Goal: Task Accomplishment & Management: Manage account settings

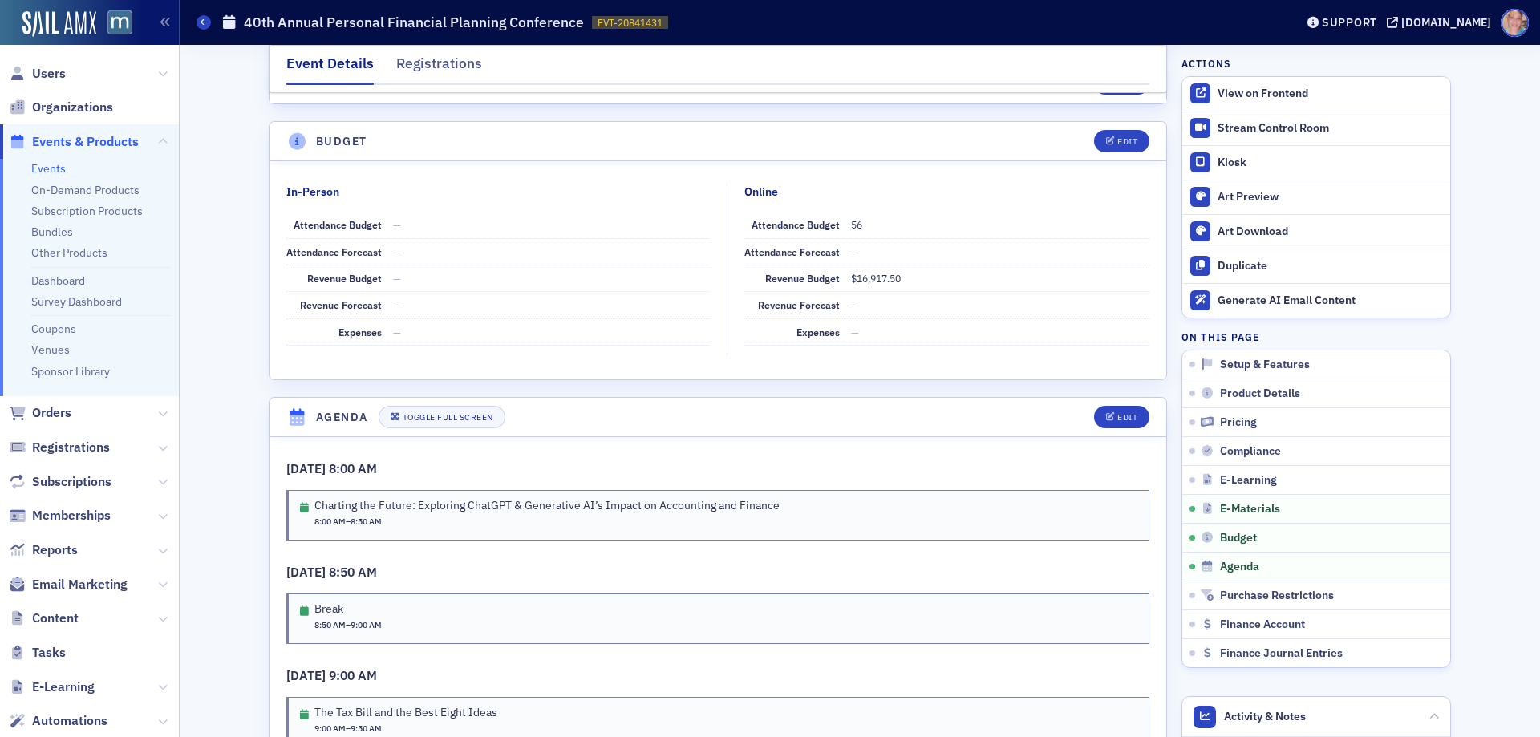
scroll to position [2728, 0]
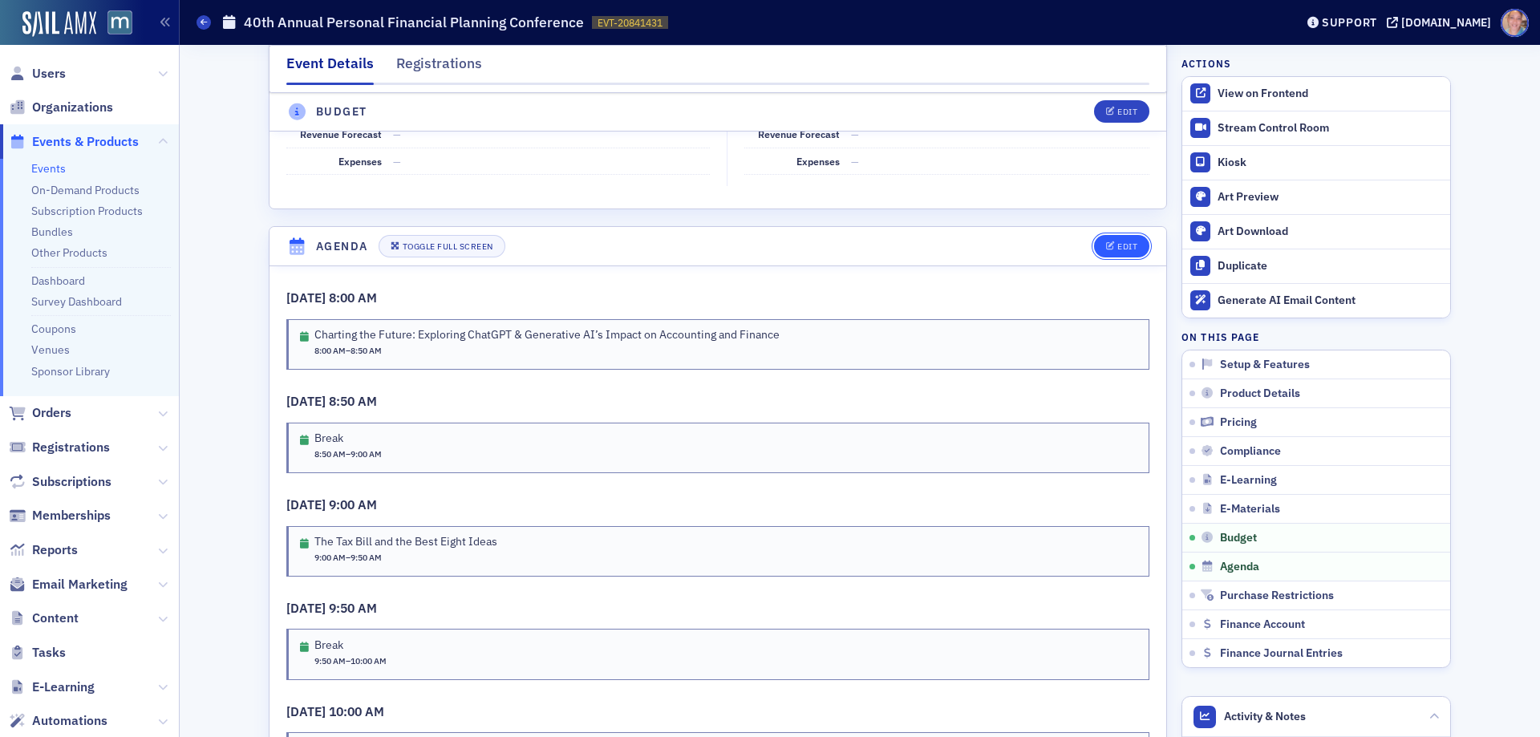
click at [1106, 242] on icon "button" at bounding box center [1111, 246] width 10 height 9
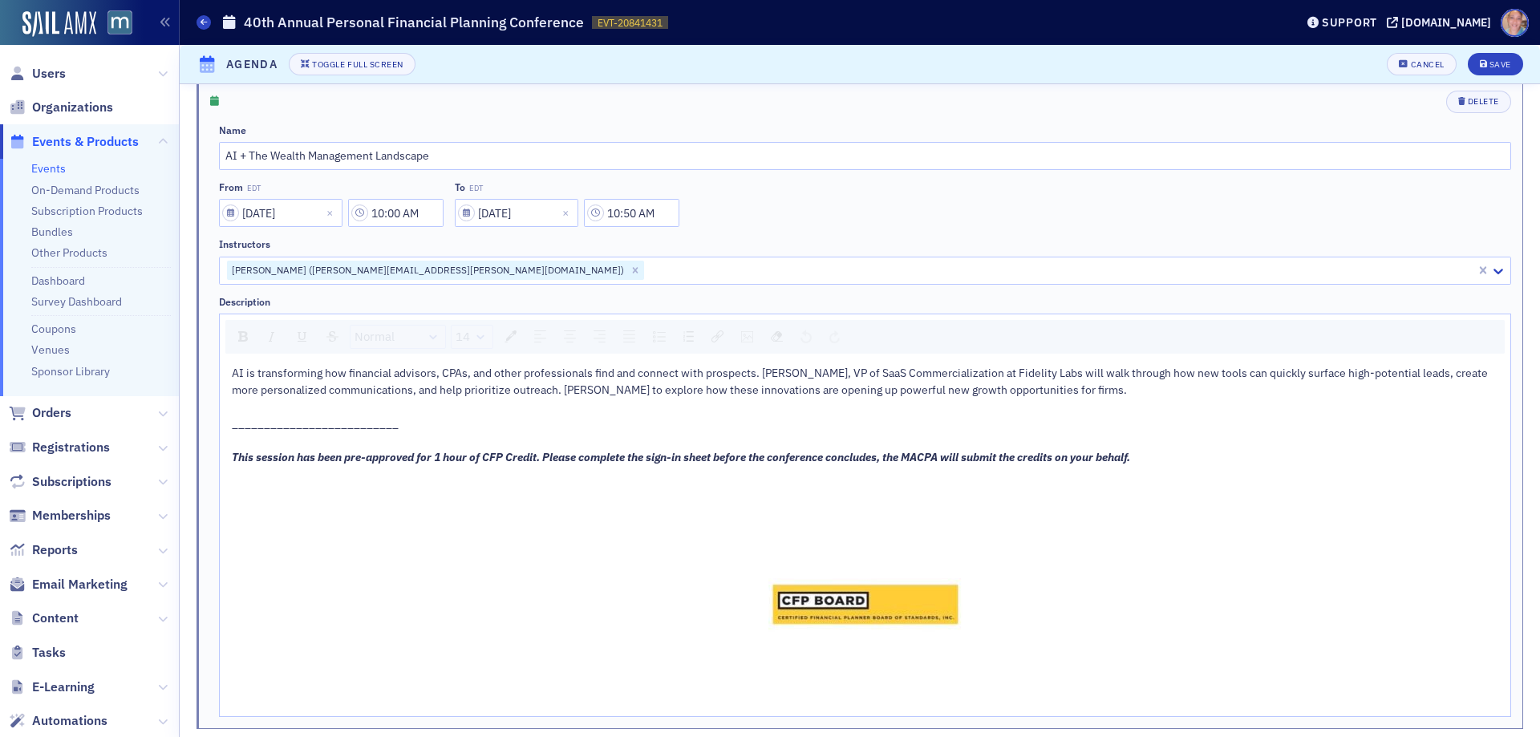
scroll to position [2006, 0]
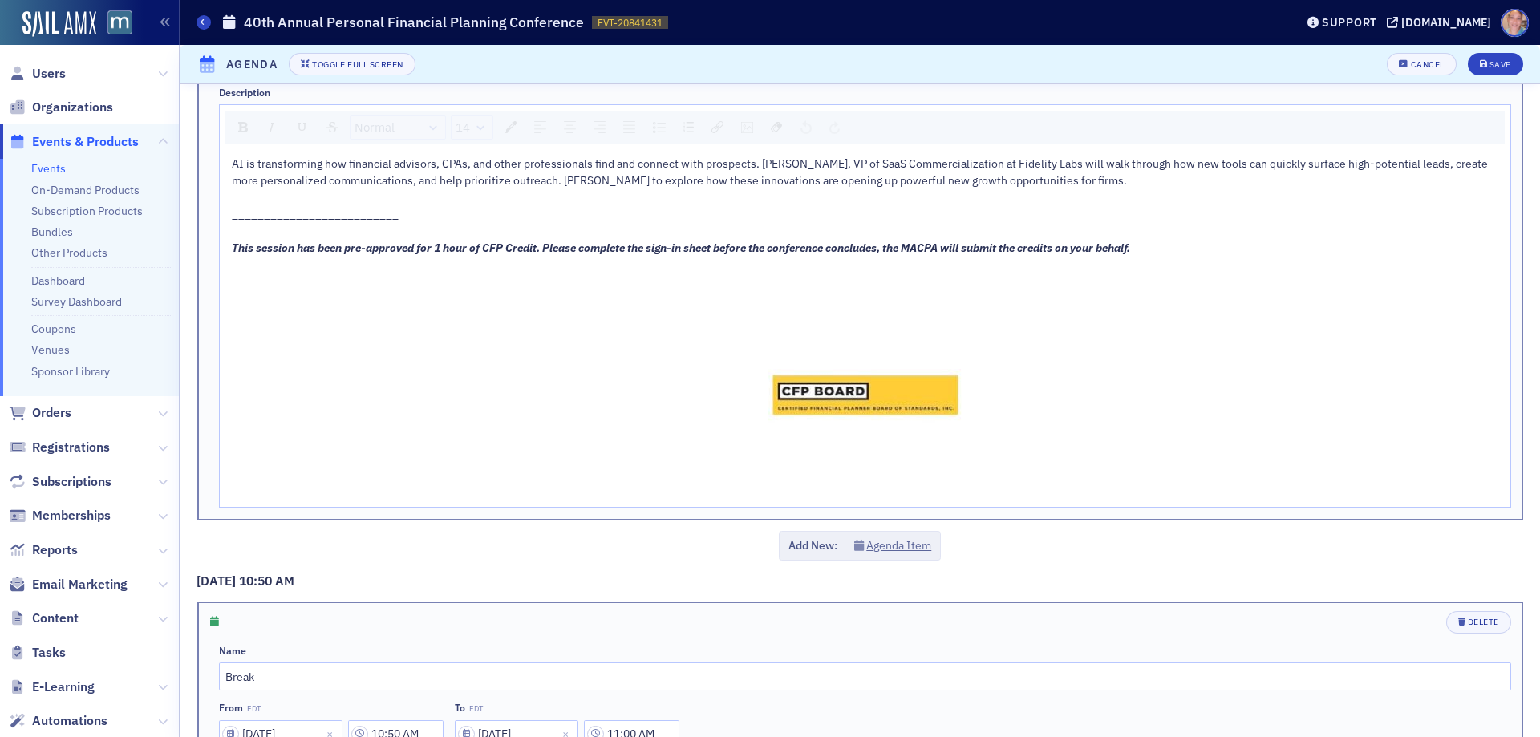
click at [436, 241] on span "This session has been pre-approved for 1 hour of CFP Credit. Please complete th…" at bounding box center [681, 248] width 899 height 14
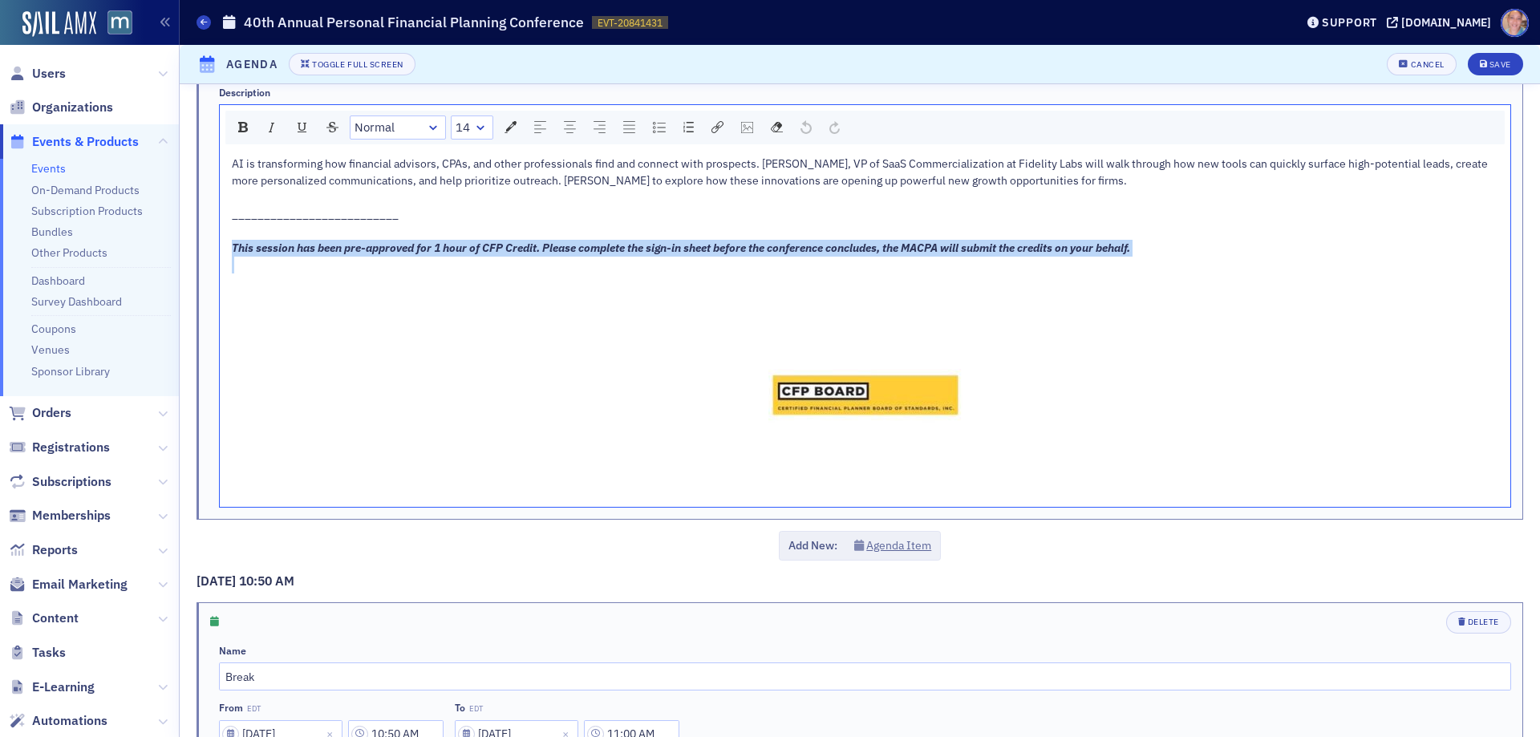
click at [436, 241] on span "This session has been pre-approved for 1 hour of CFP Credit. Please complete th…" at bounding box center [681, 248] width 899 height 14
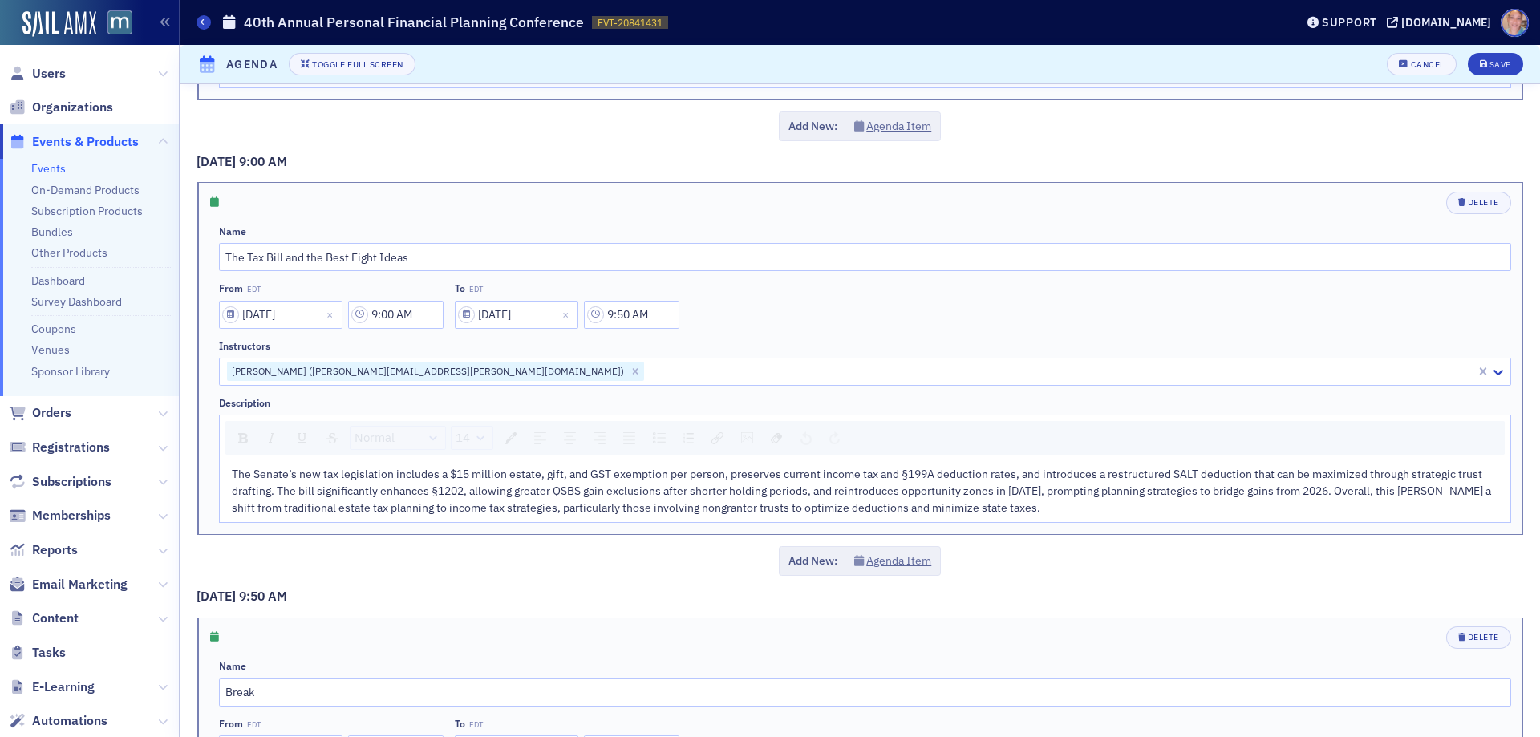
scroll to position [963, 0]
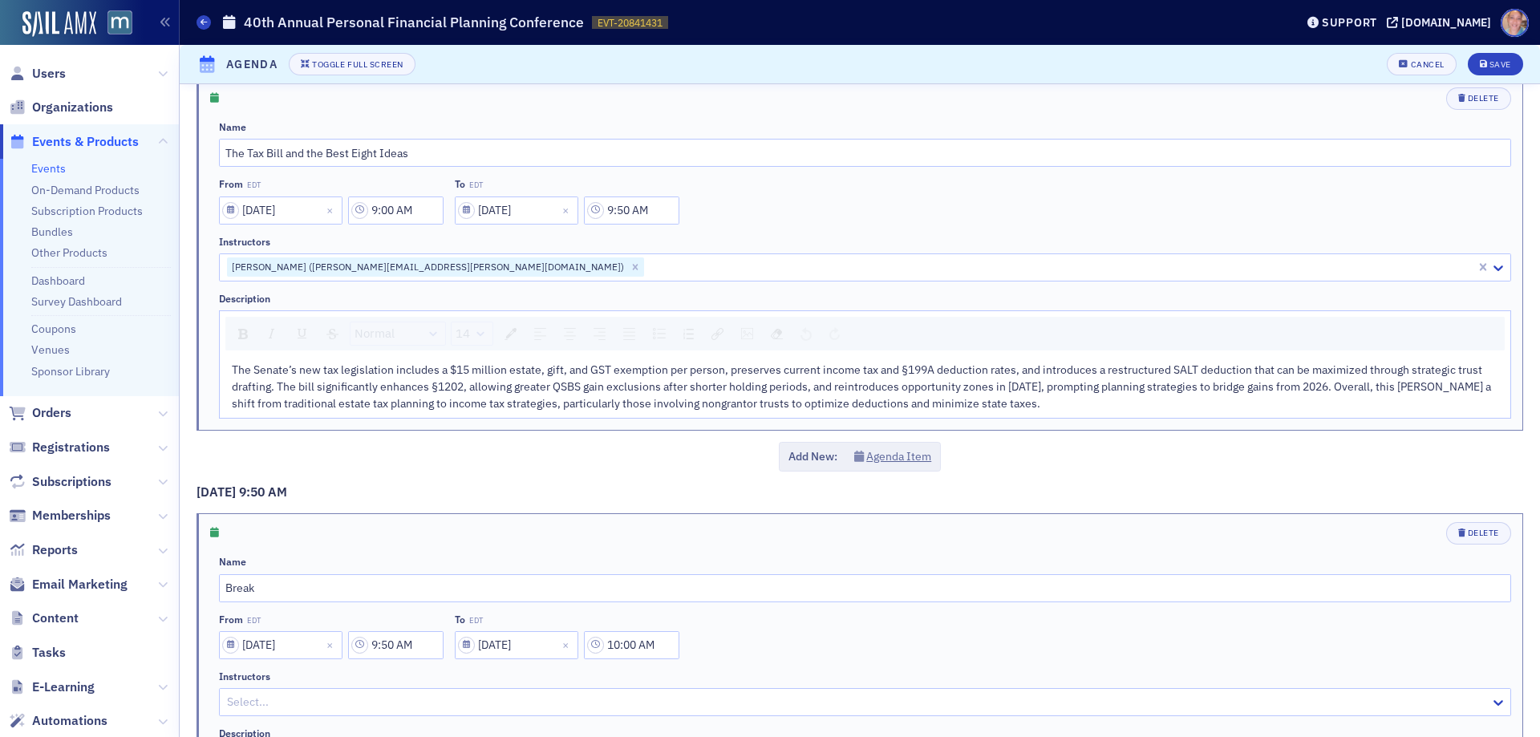
click at [1098, 404] on div "The Senate’s new tax legislation includes a $15 million estate, gift, and GST e…" at bounding box center [866, 387] width 1268 height 51
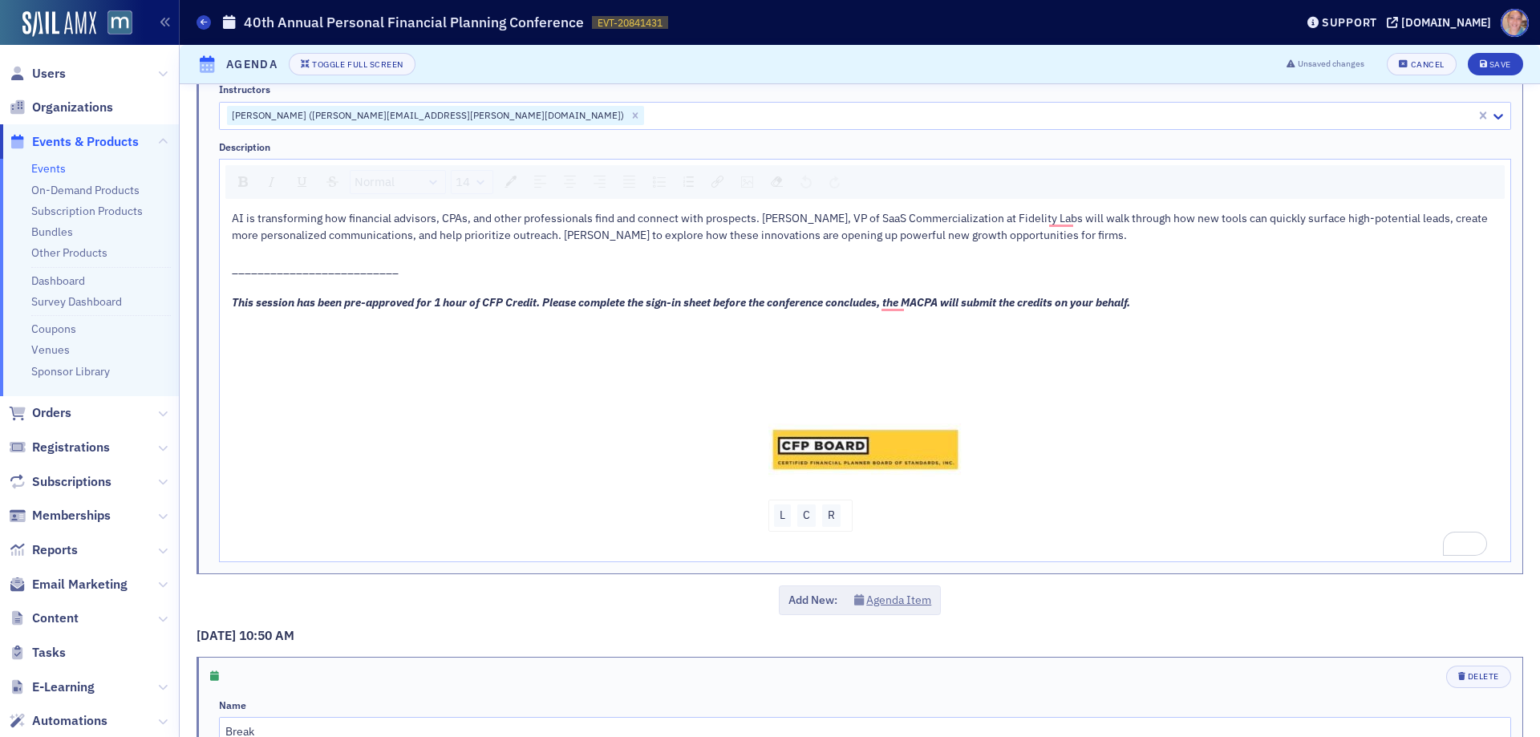
scroll to position [2086, 0]
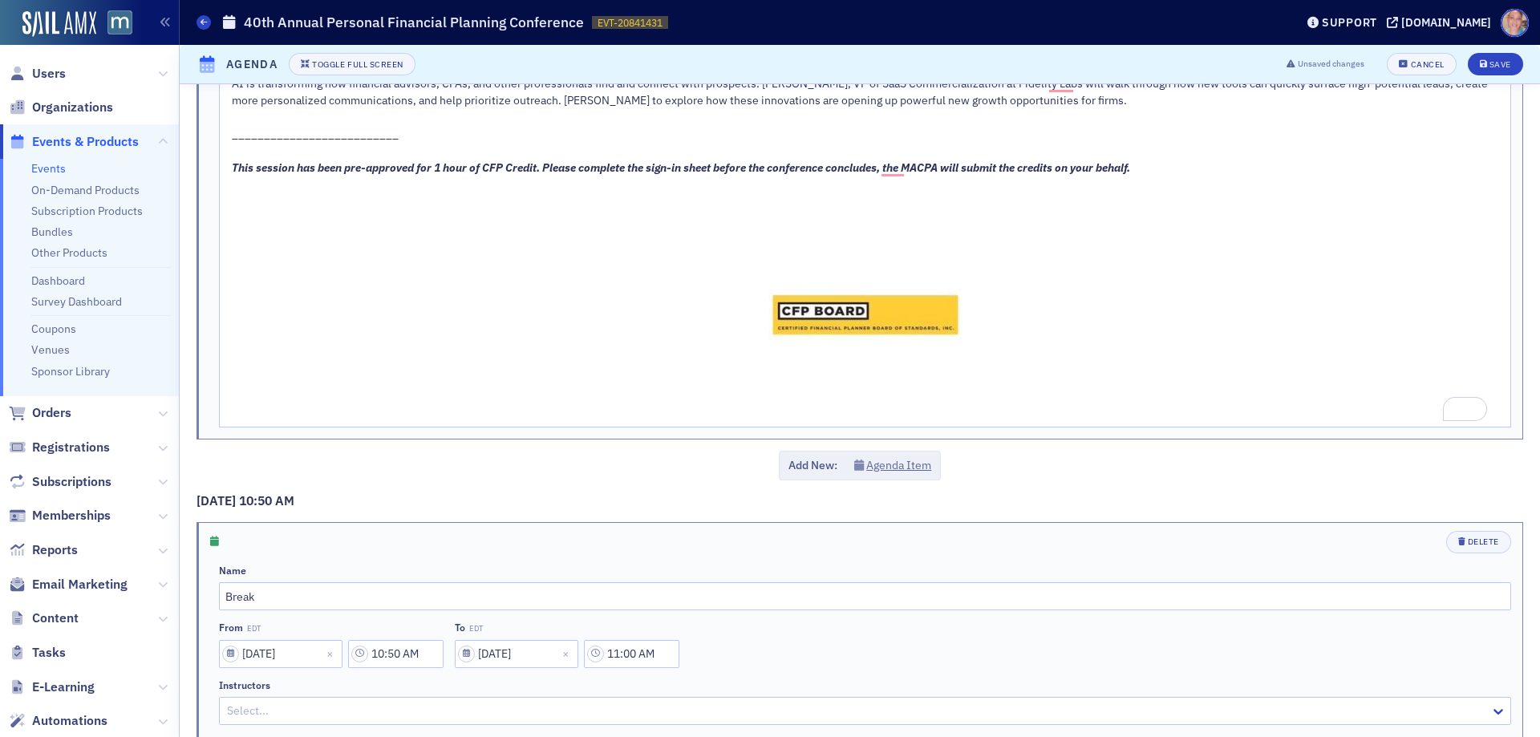
click at [743, 168] on span "This session has been pre-approved for 1 hour of CFP Credit. Please complete th…" at bounding box center [681, 167] width 899 height 14
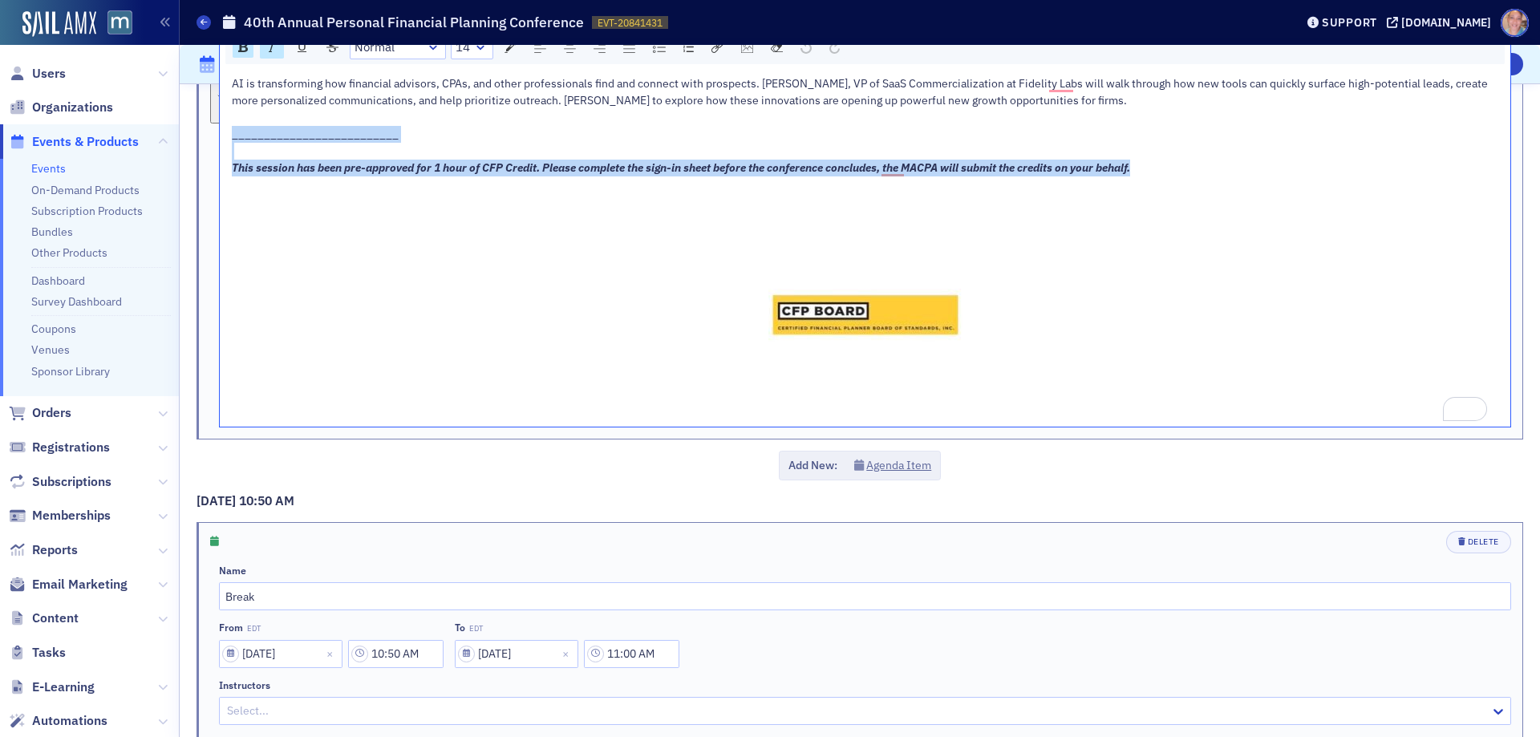
drag, startPoint x: 1150, startPoint y: 171, endPoint x: 229, endPoint y: 136, distance: 921.6
click at [229, 136] on div "AI is transforming how financial advisors, CPAs, and other professionals find a…" at bounding box center [865, 248] width 1291 height 357
copy div "__________________________ This session has been pre-approved for 1 hour of CFP…"
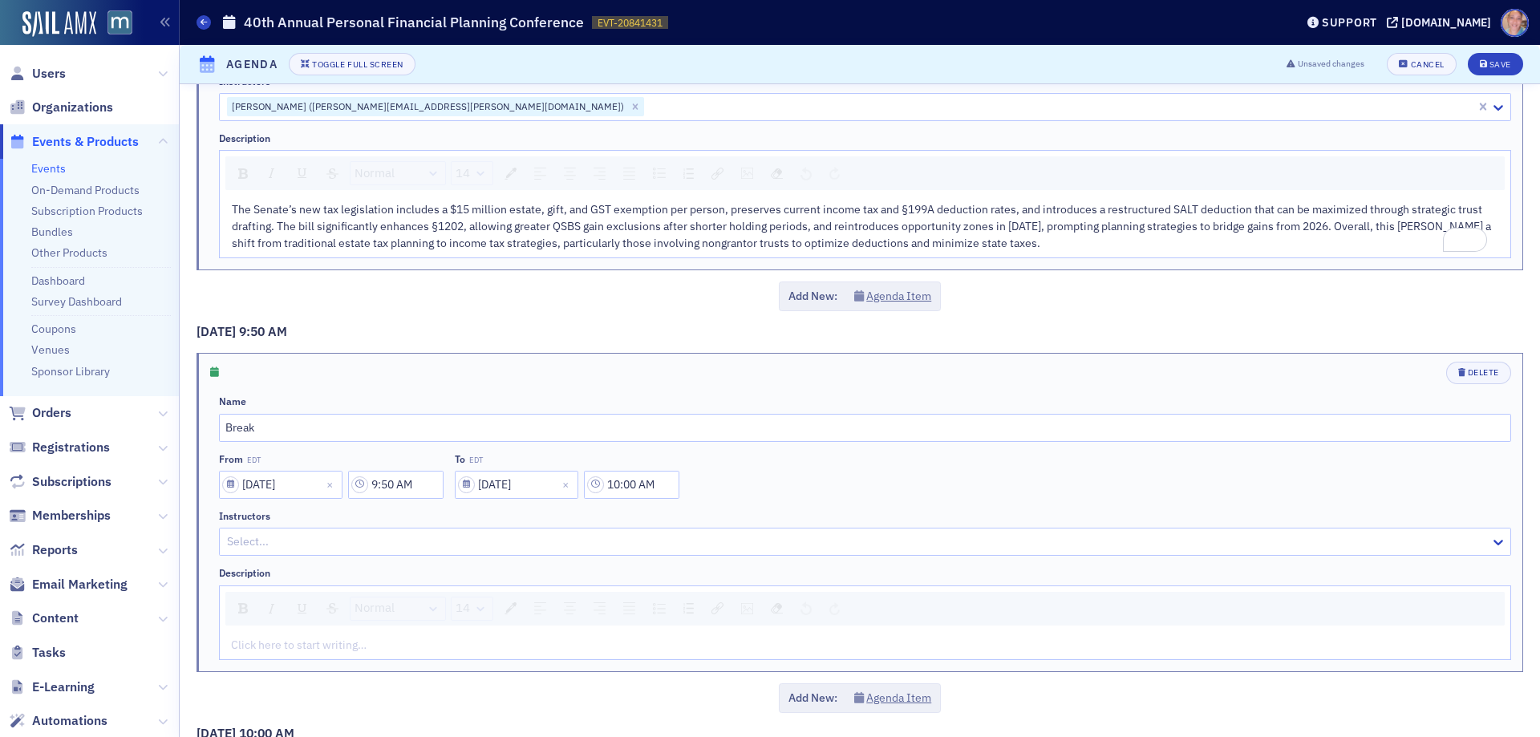
scroll to position [963, 0]
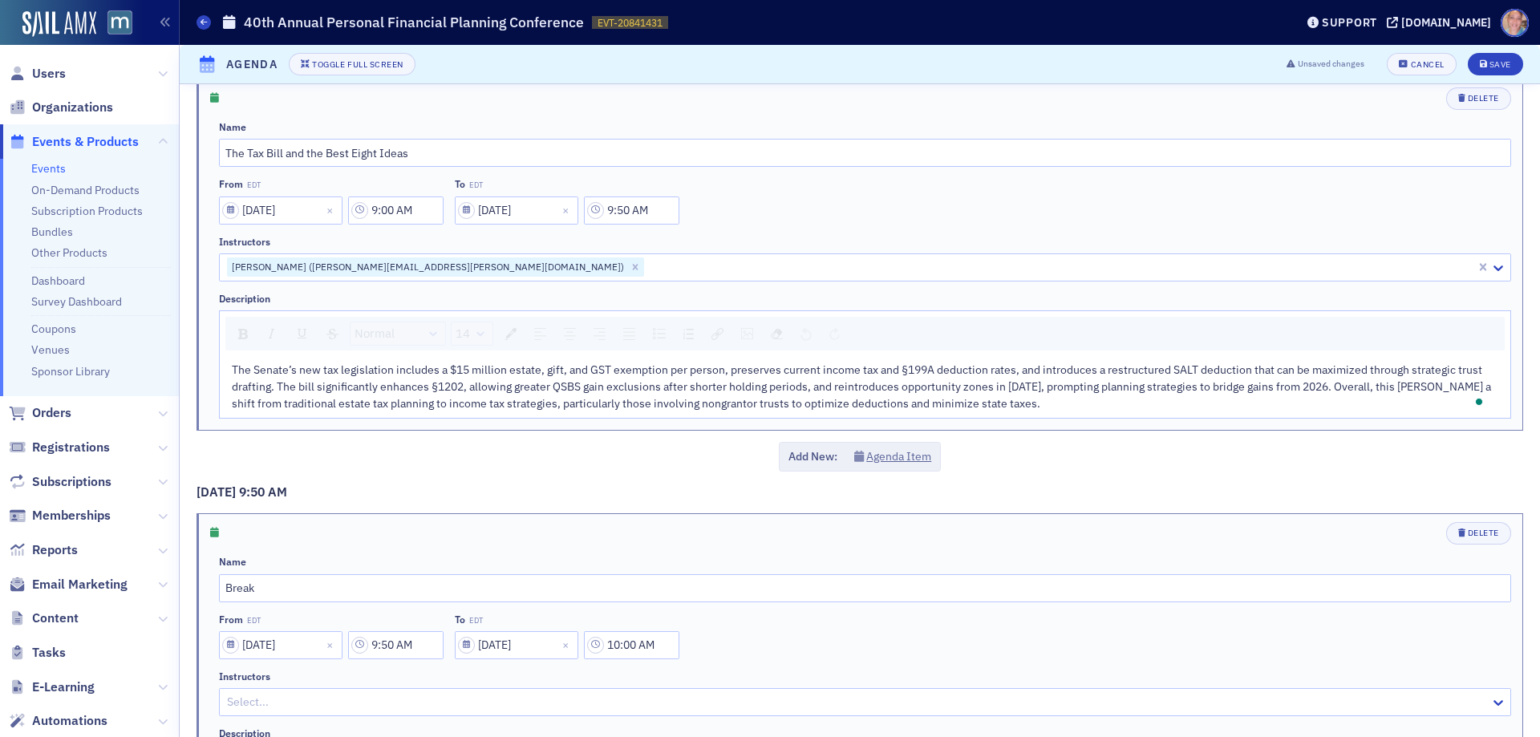
click at [1065, 400] on div "The Senate’s new tax legislation includes a $15 million estate, gift, and GST e…" at bounding box center [866, 387] width 1268 height 51
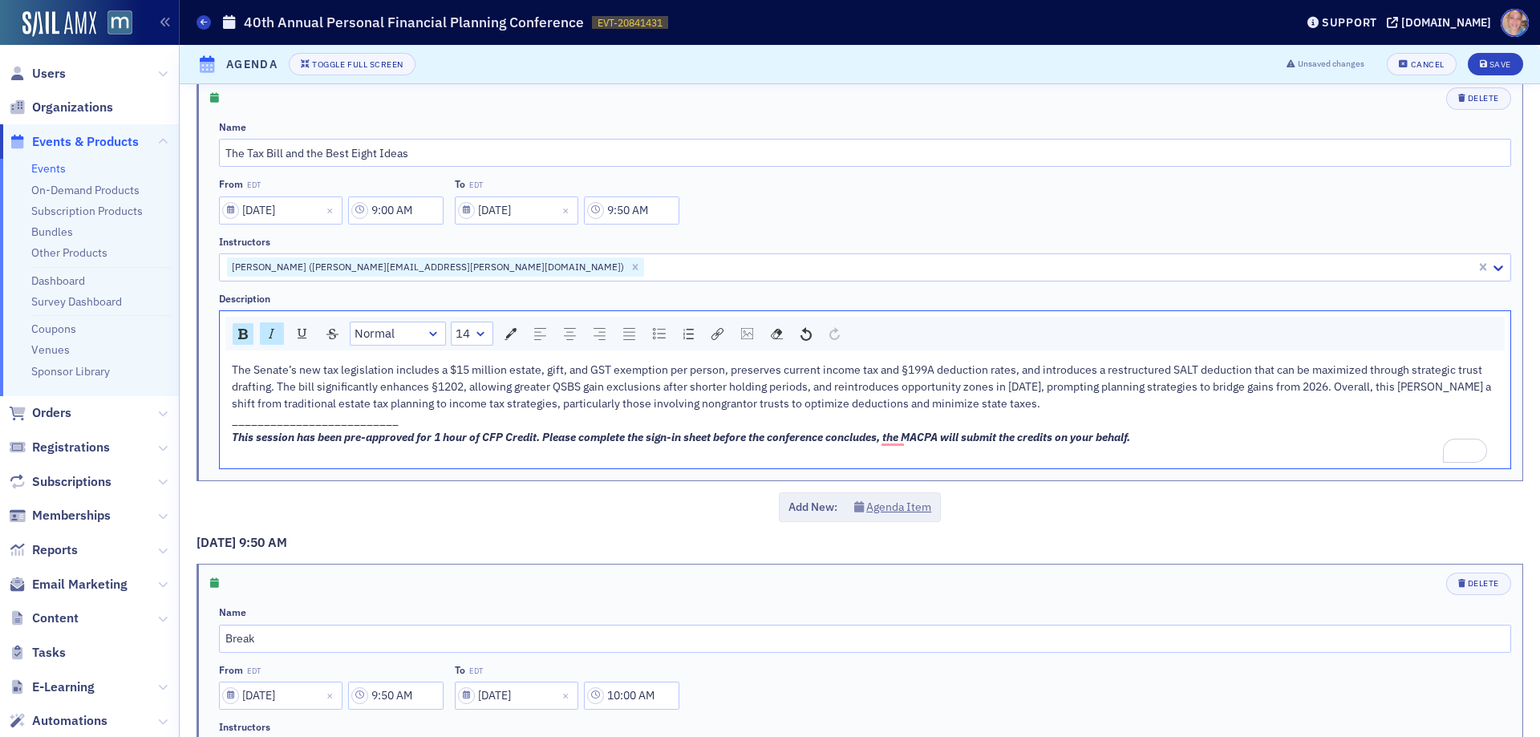
click at [248, 460] on div "To enrich screen reader interactions, please activate Accessibility in Grammarl…" at bounding box center [866, 454] width 1268 height 17
click at [746, 330] on img "rdw-image-control" at bounding box center [747, 333] width 12 height 11
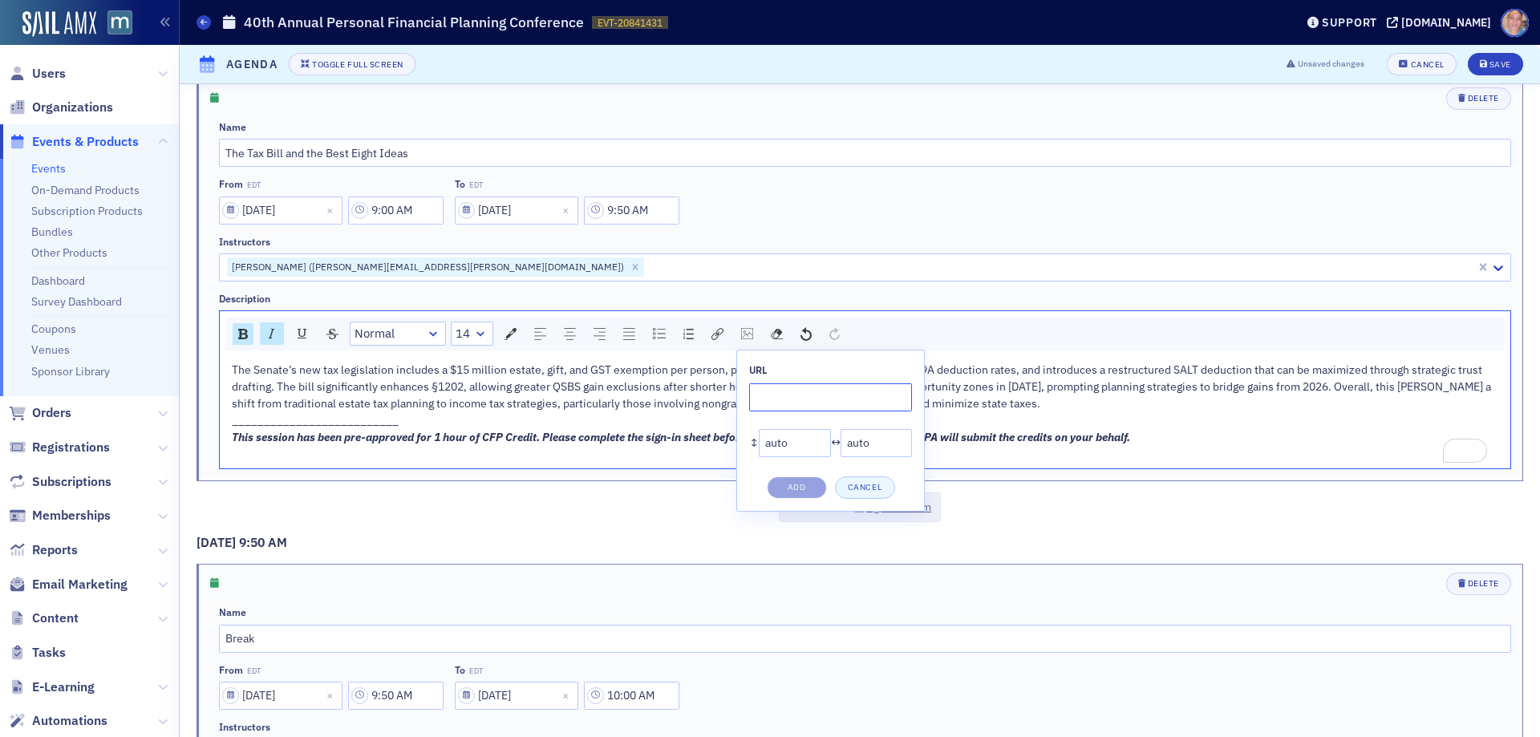
click at [771, 391] on input "rdw-image-control" at bounding box center [830, 397] width 163 height 28
paste input "[URL][DOMAIN_NAME]"
type input "[URL][DOMAIN_NAME]"
click at [785, 482] on button "Add" at bounding box center [797, 488] width 60 height 22
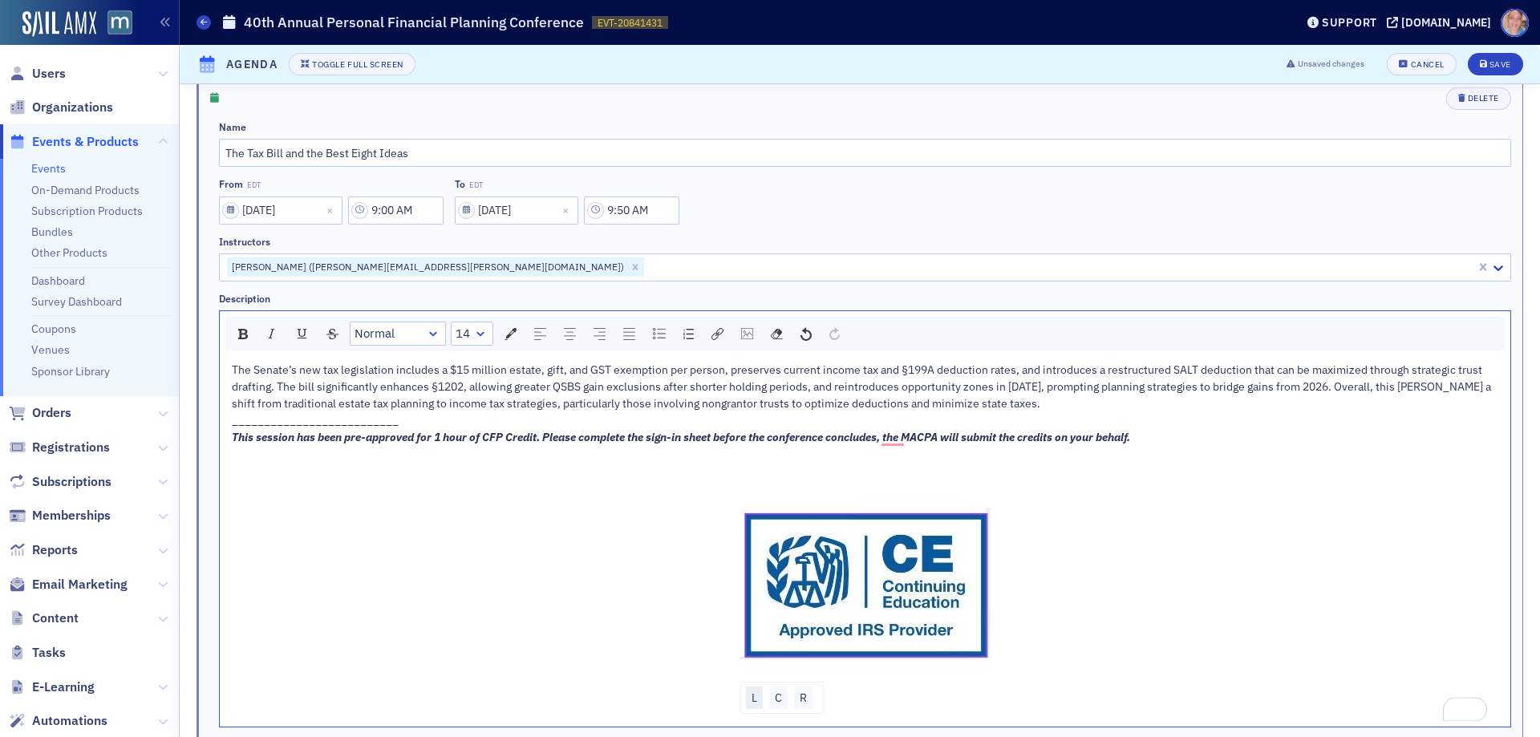
click at [748, 702] on div "L" at bounding box center [754, 698] width 17 height 22
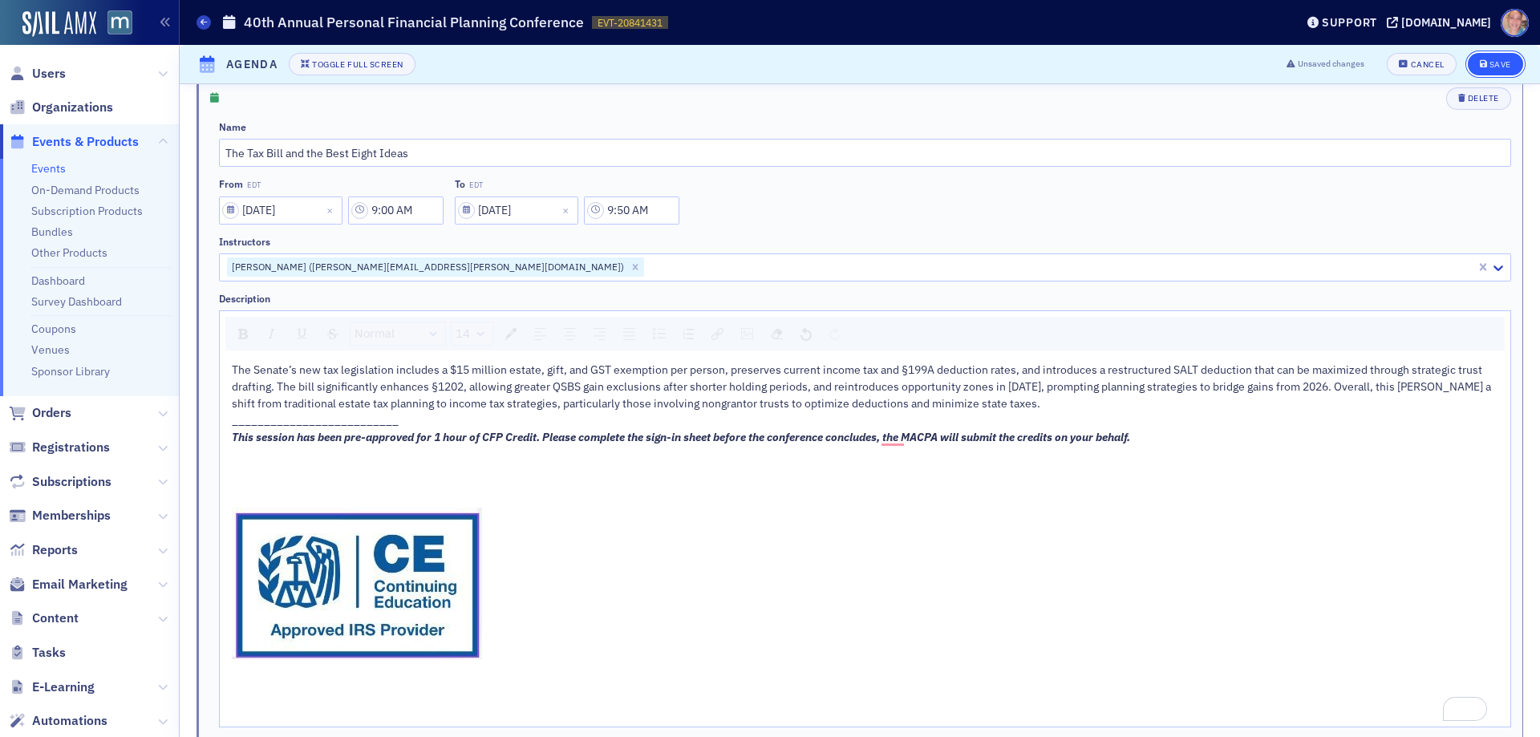
click at [1494, 64] on div "Save" at bounding box center [1501, 64] width 22 height 9
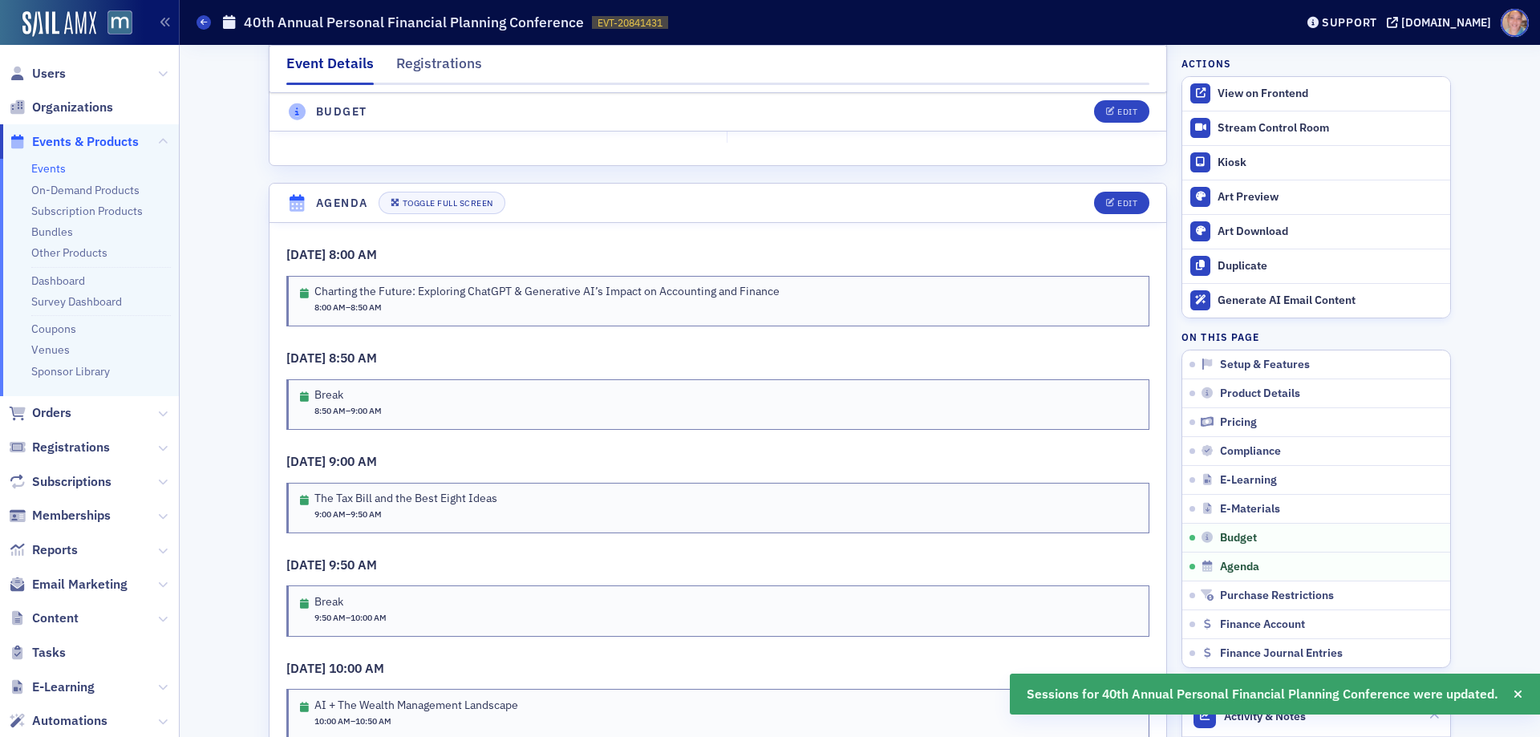
scroll to position [2861, 0]
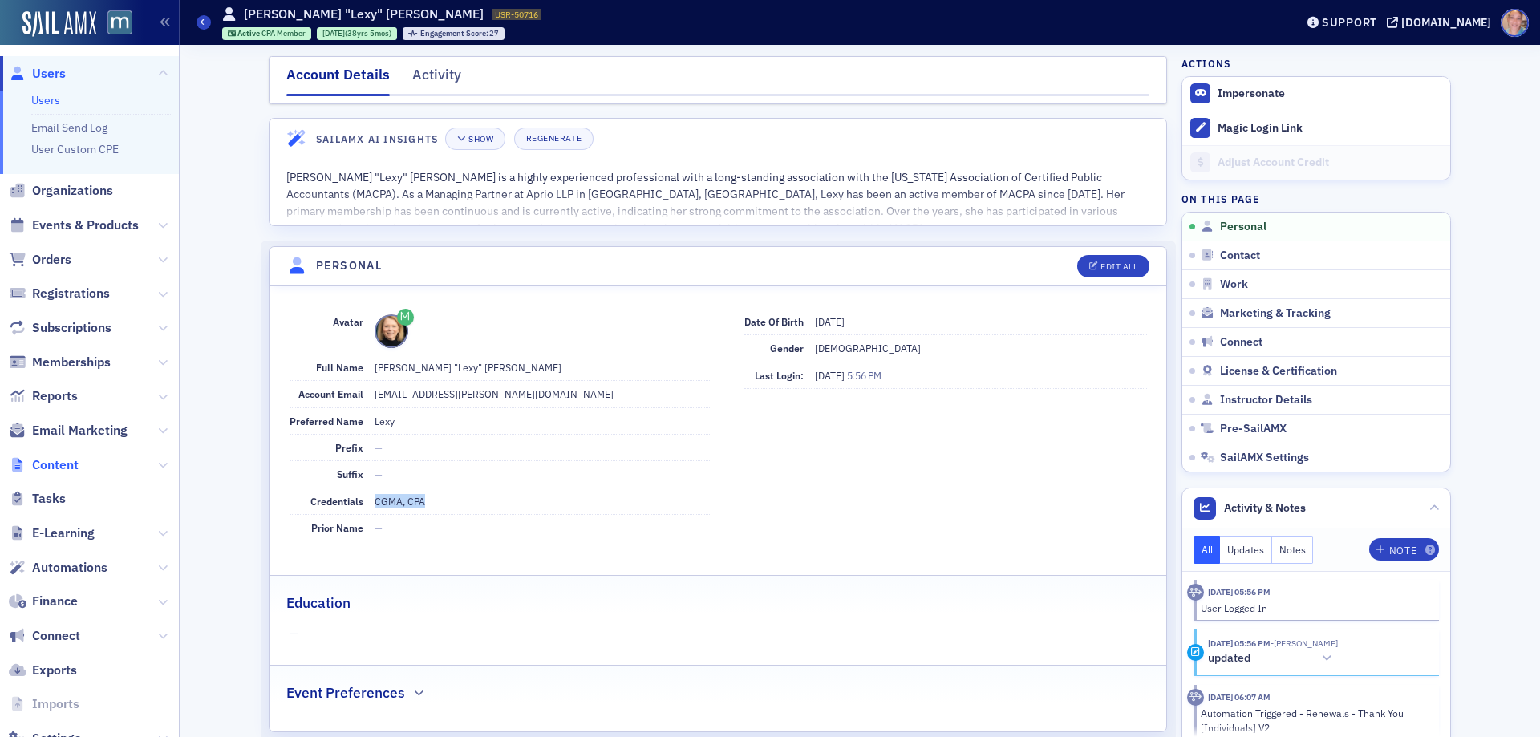
click at [58, 460] on span "Content" at bounding box center [55, 465] width 47 height 18
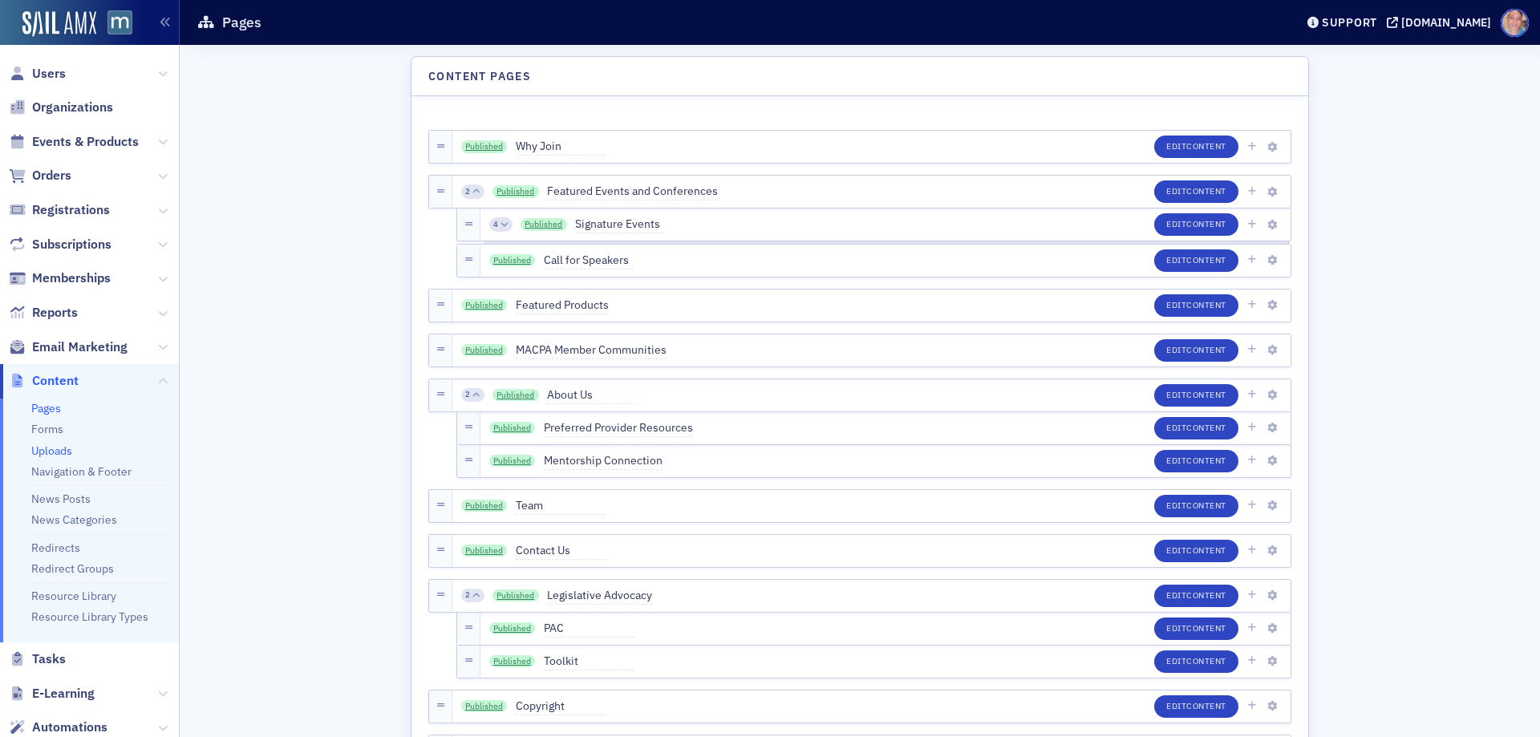
click at [70, 449] on link "Uploads" at bounding box center [51, 451] width 41 height 14
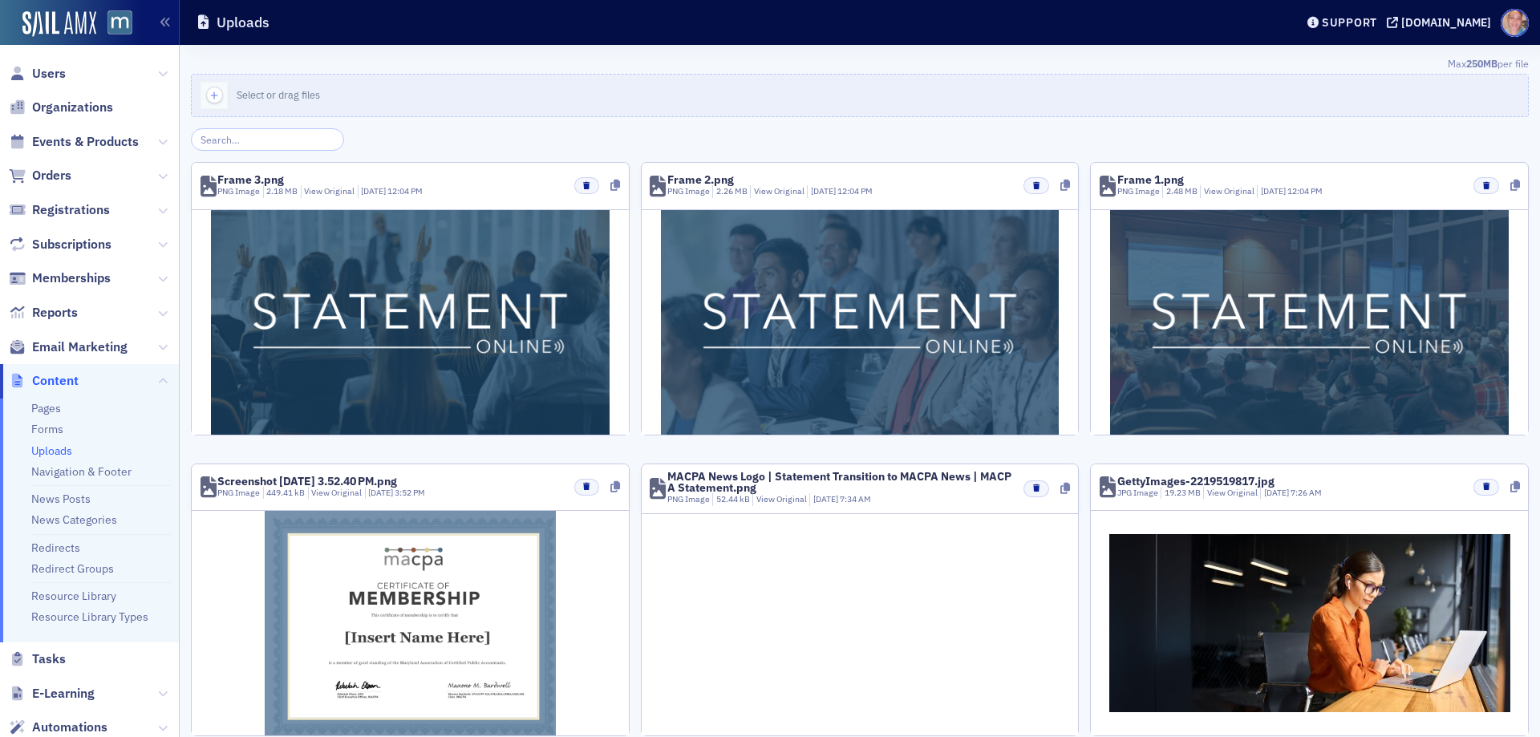
click at [213, 139] on input "search" at bounding box center [267, 139] width 153 height 22
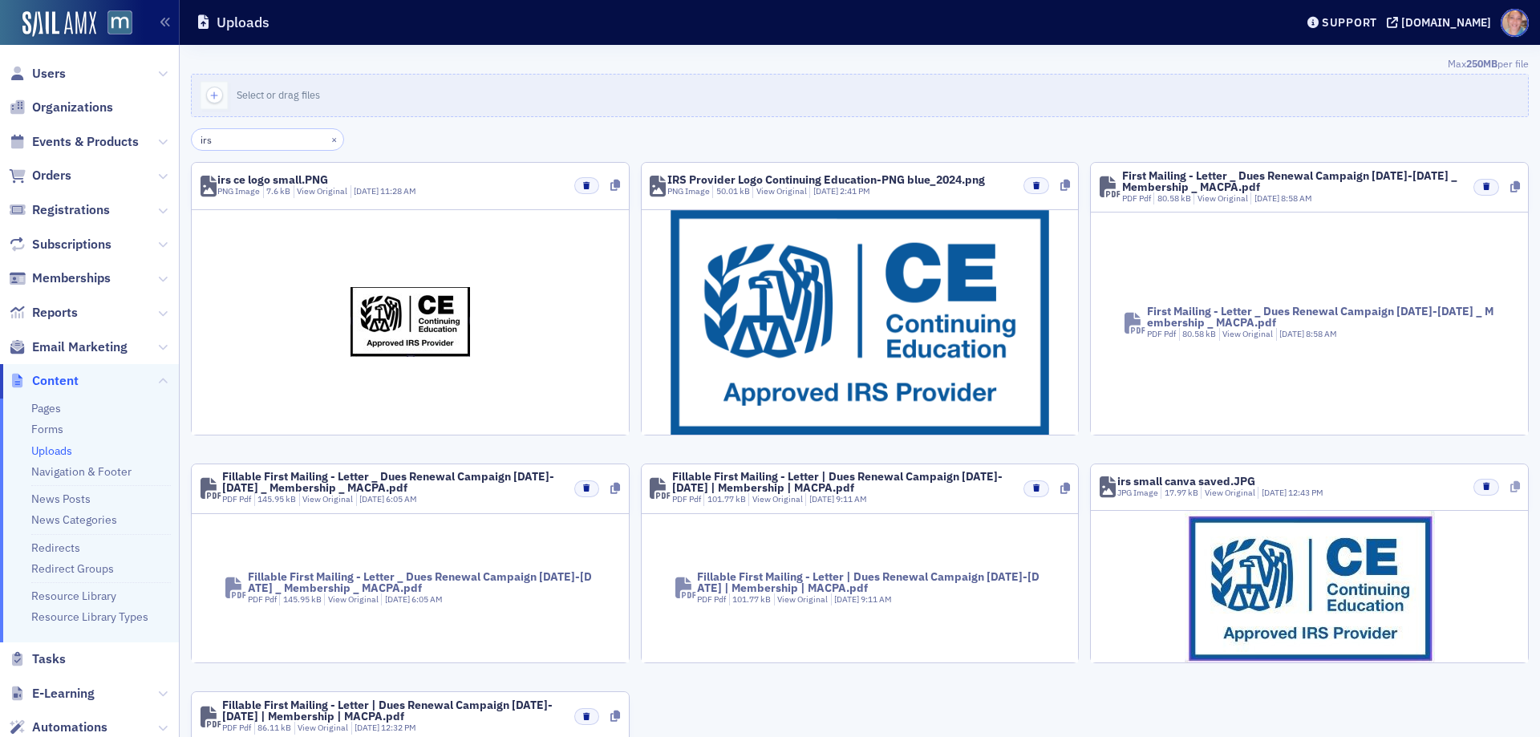
click at [1511, 489] on icon at bounding box center [1516, 486] width 10 height 11
click at [1511, 485] on icon at bounding box center [1516, 486] width 10 height 11
click at [1511, 486] on icon at bounding box center [1516, 486] width 10 height 11
click at [1511, 490] on icon at bounding box center [1516, 486] width 10 height 11
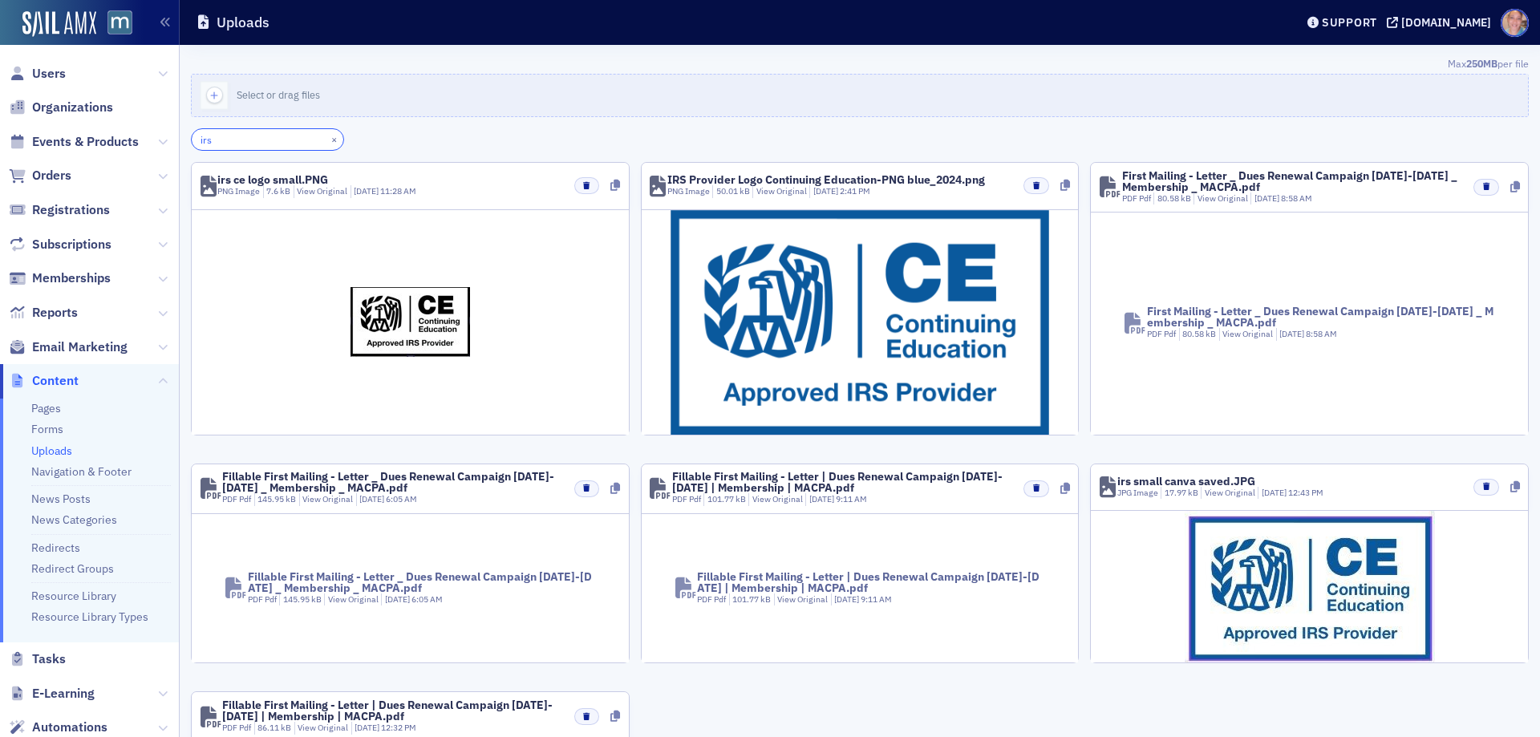
drag, startPoint x: 232, startPoint y: 138, endPoint x: -8, endPoint y: 124, distance: 240.3
click at [0, 124] on html "Users Organizations Events & Products Orders Registrations Subscriptions Member…" at bounding box center [770, 368] width 1540 height 737
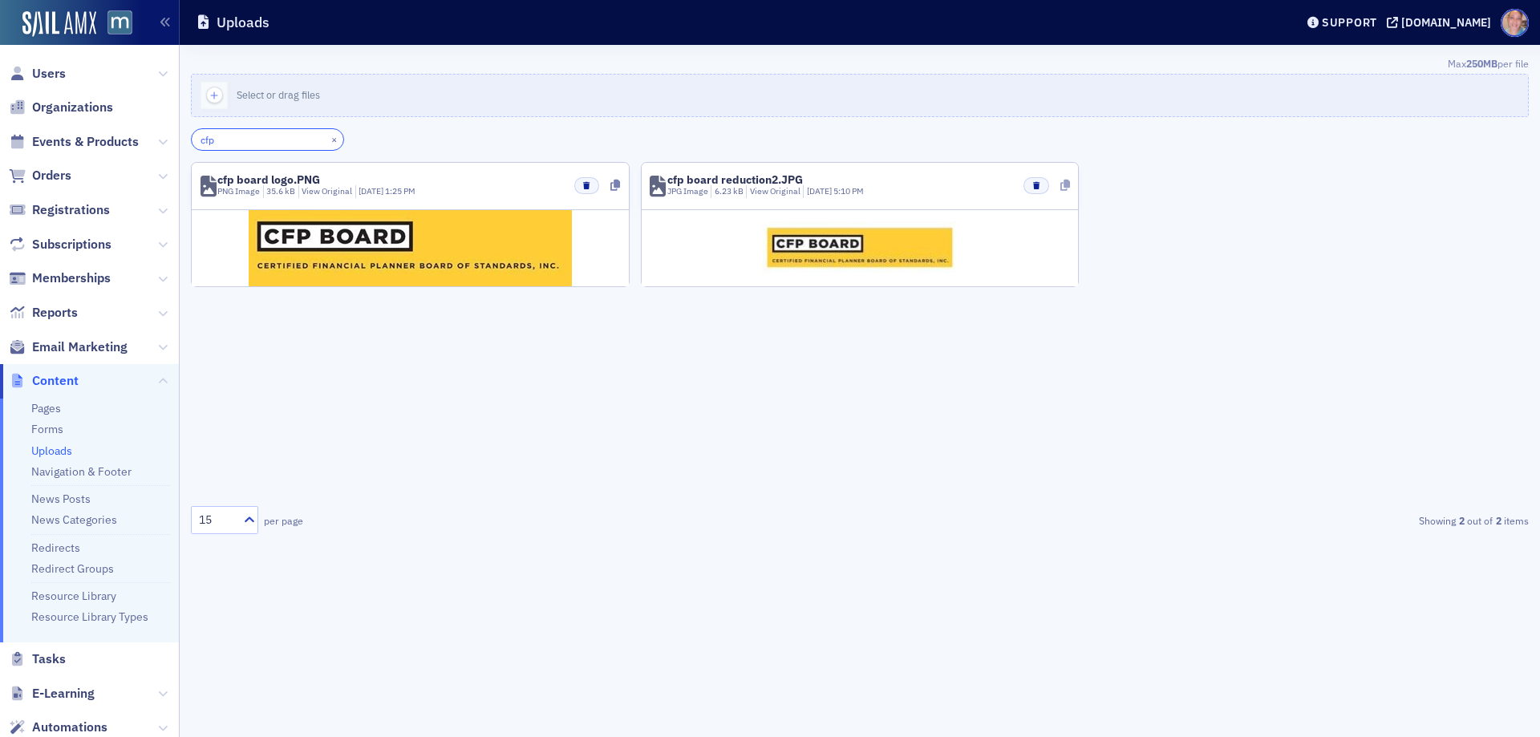
type input "cfp"
drag, startPoint x: 1064, startPoint y: 185, endPoint x: 1105, endPoint y: 180, distance: 42.0
click at [1075, 184] on header "cfp board reduction2.JPG JPG Image 6.23 kB View Original 9/10/2025 5:10 PM" at bounding box center [860, 186] width 437 height 47
click at [1065, 187] on icon at bounding box center [1066, 185] width 10 height 11
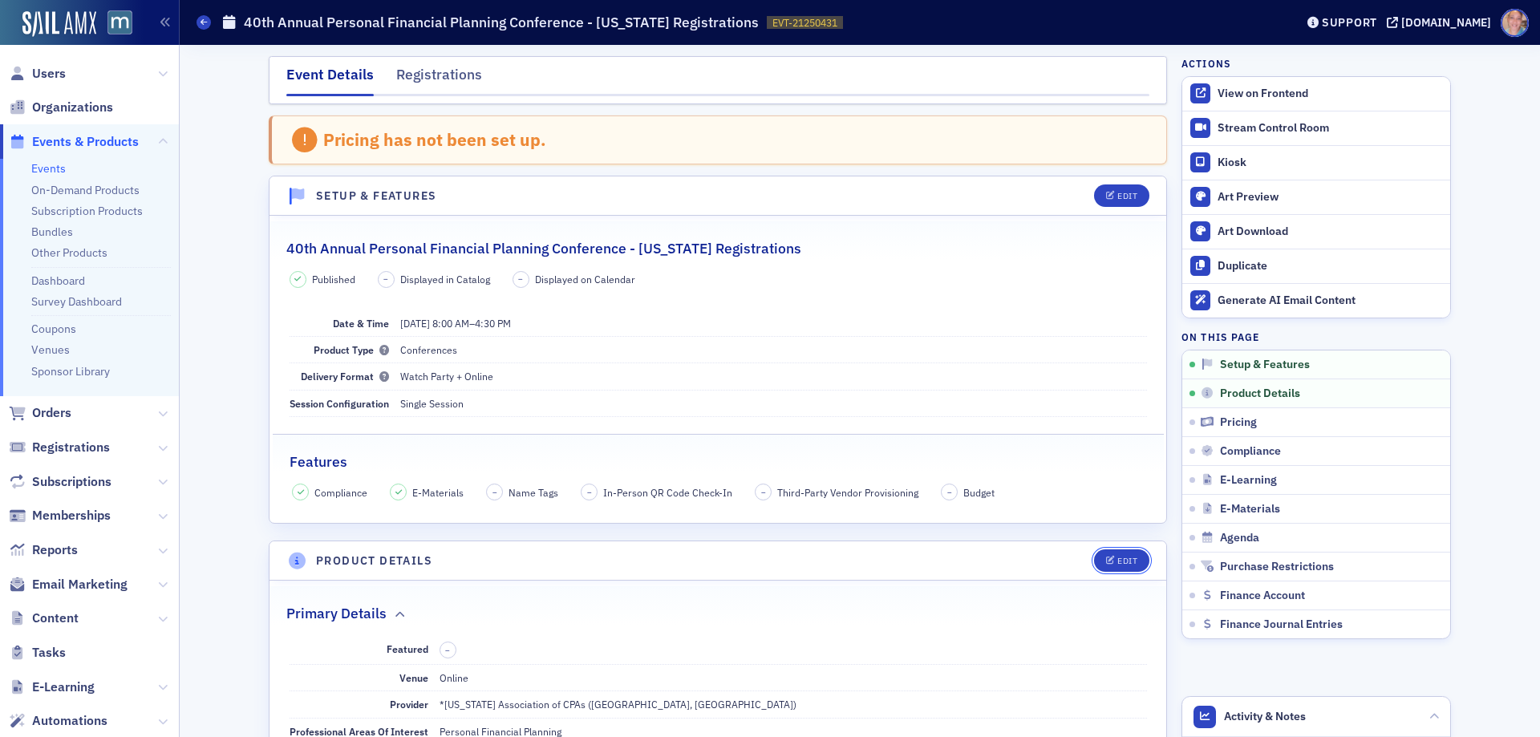
click at [1126, 562] on div "Edit" at bounding box center [1128, 561] width 20 height 9
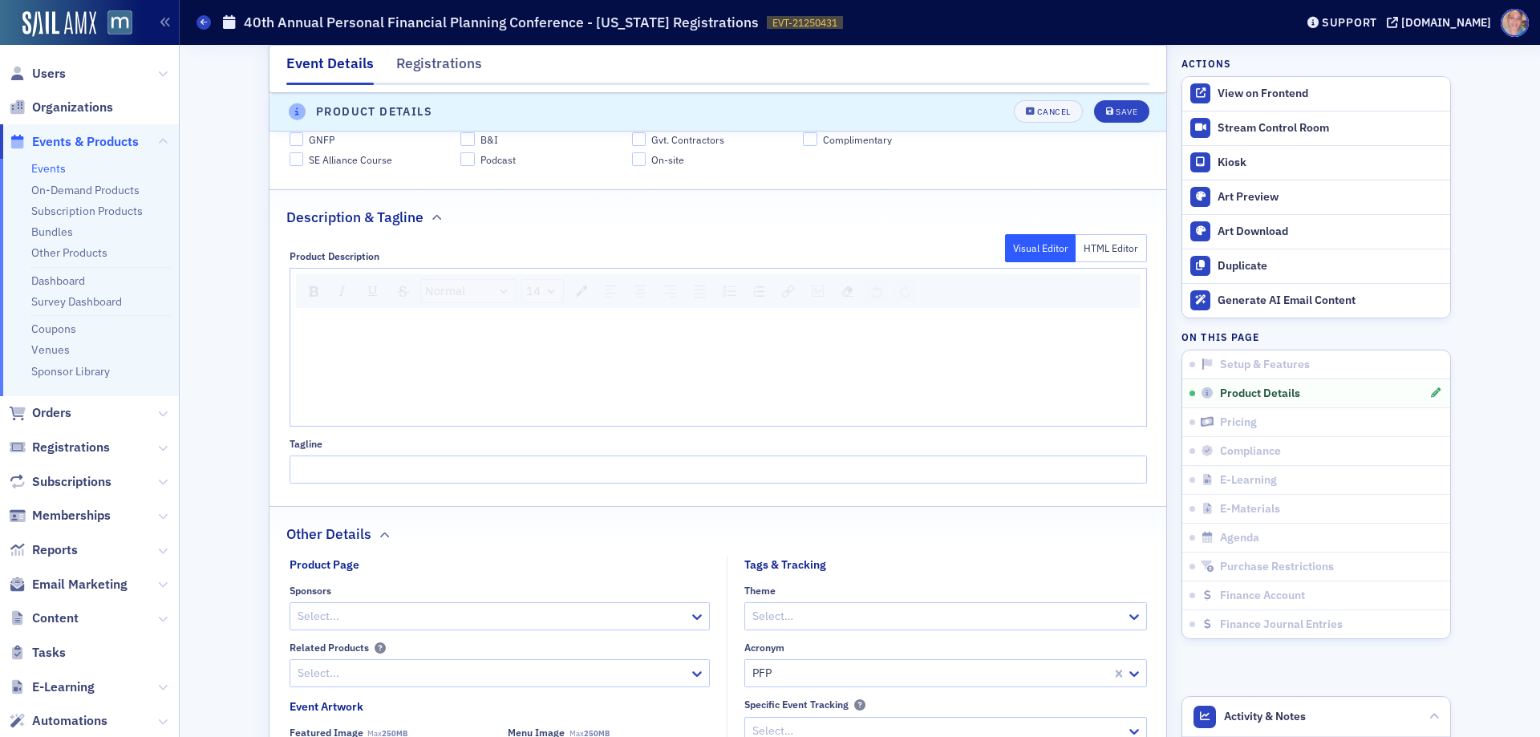
scroll to position [929, 0]
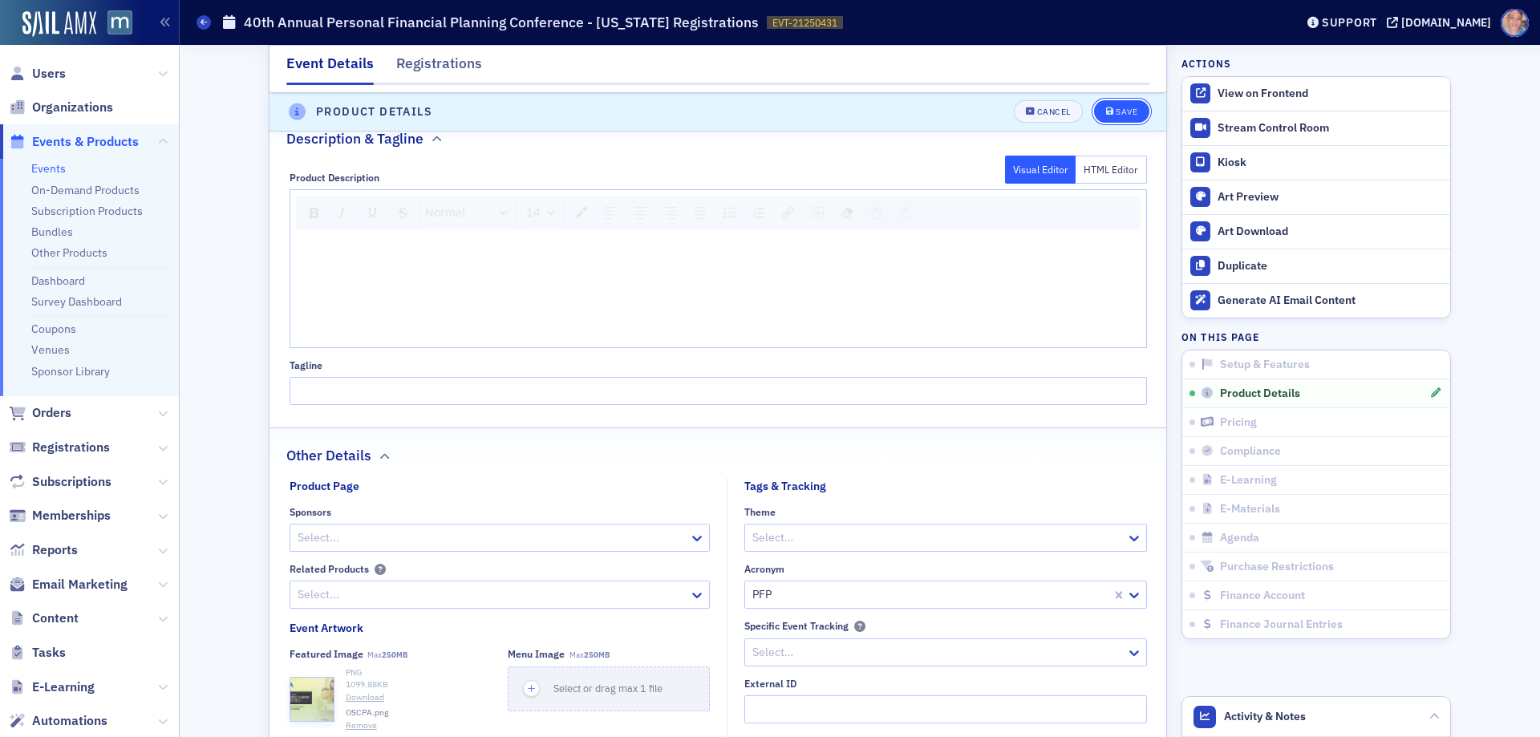
click at [1117, 112] on div "Save" at bounding box center [1127, 112] width 22 height 9
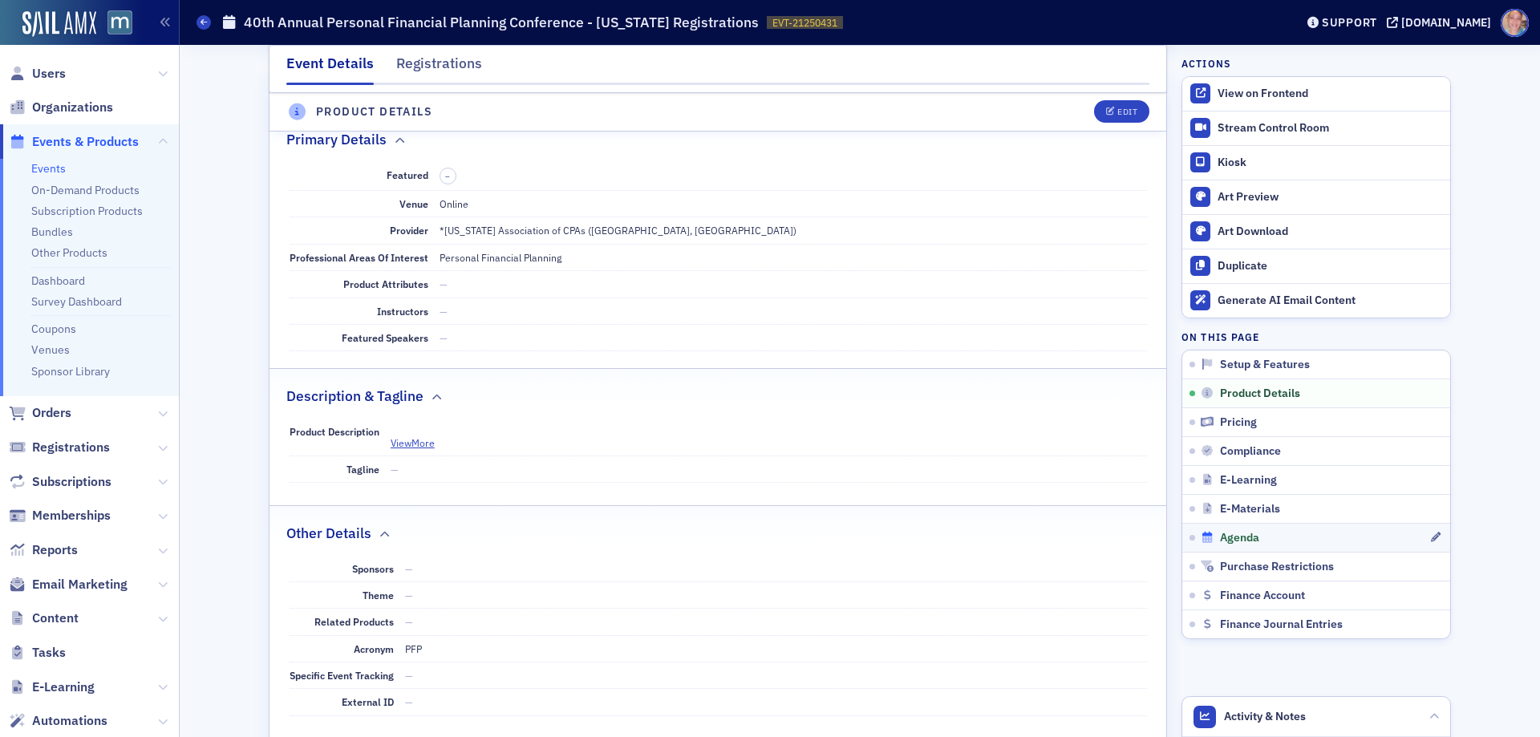
scroll to position [448, 0]
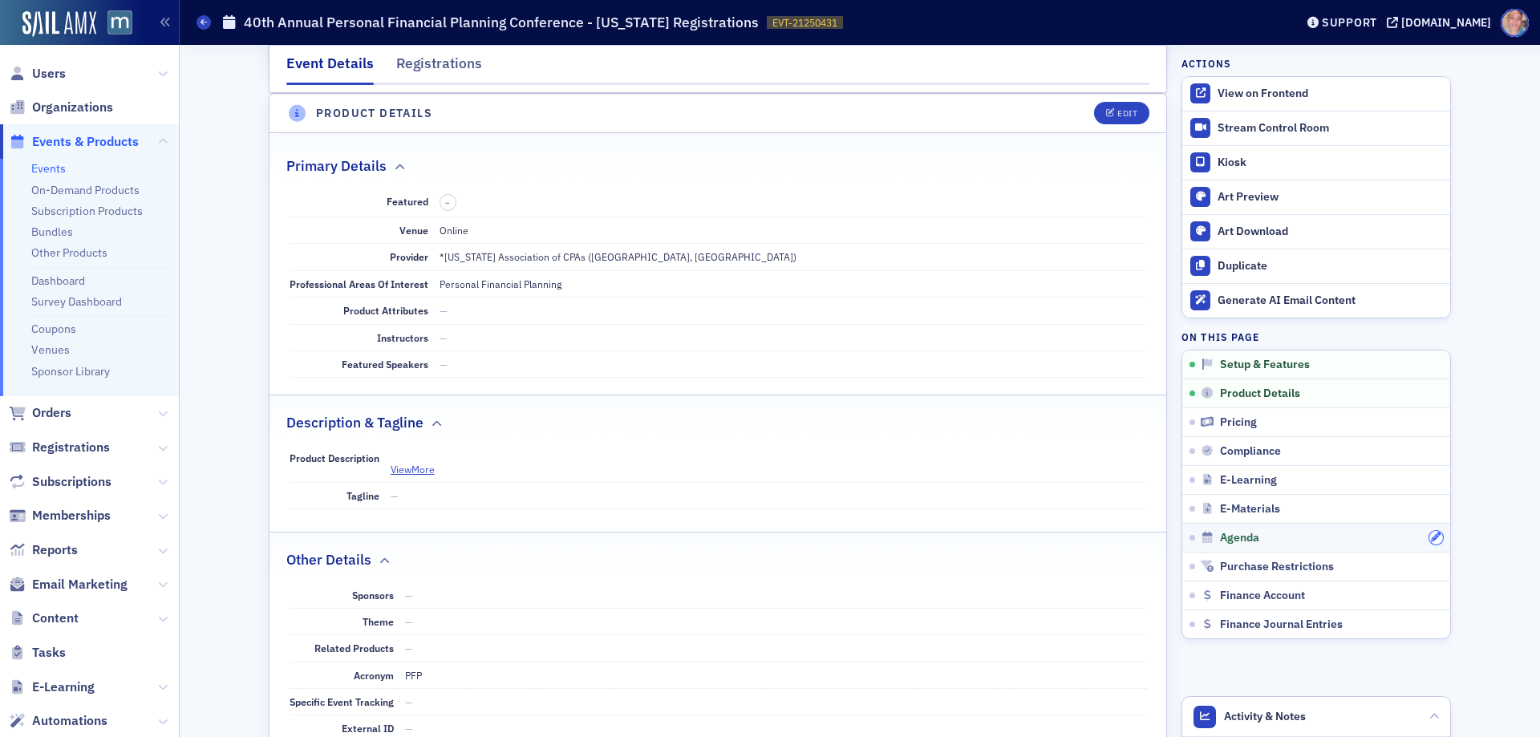
click at [1430, 535] on button "button" at bounding box center [1437, 538] width 14 height 14
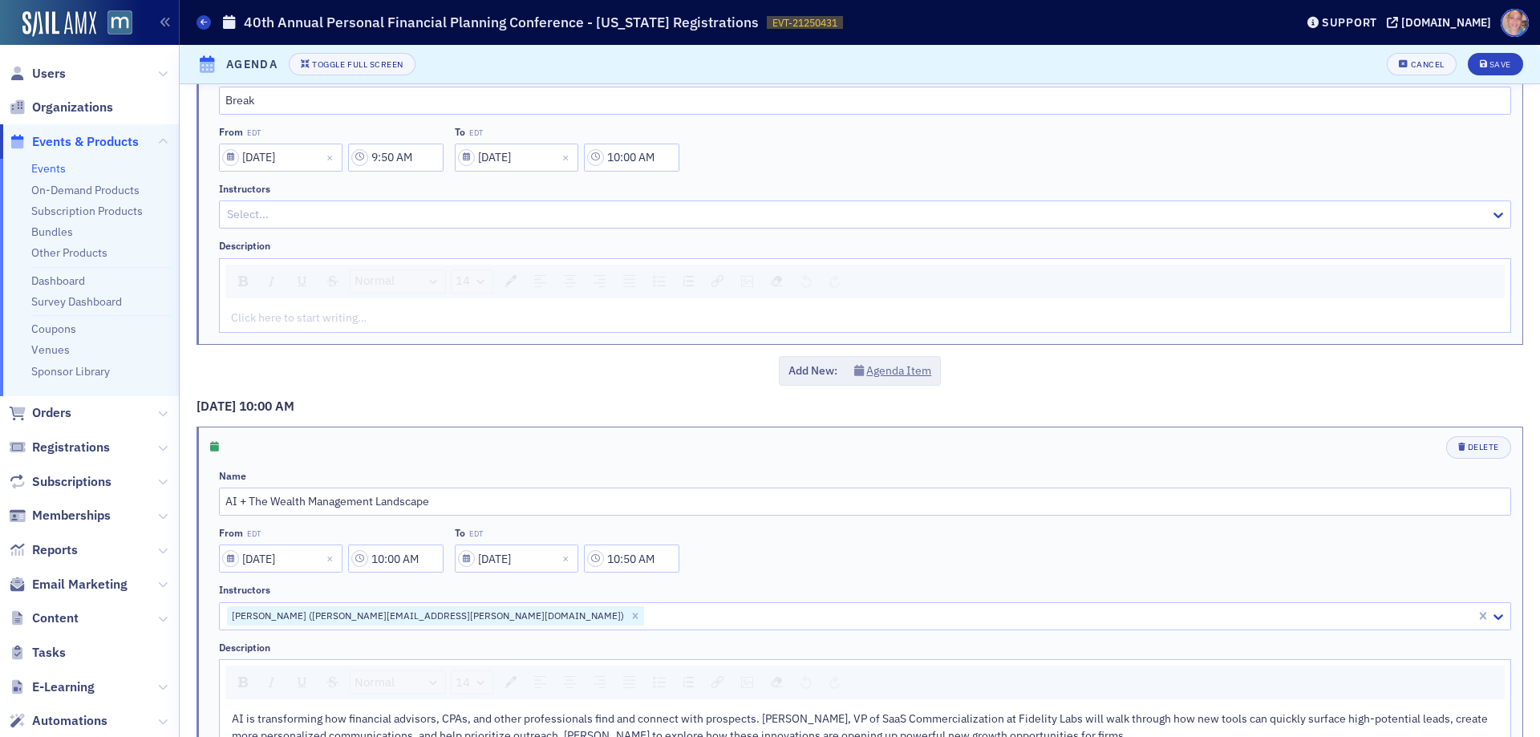
scroll to position [1604, 0]
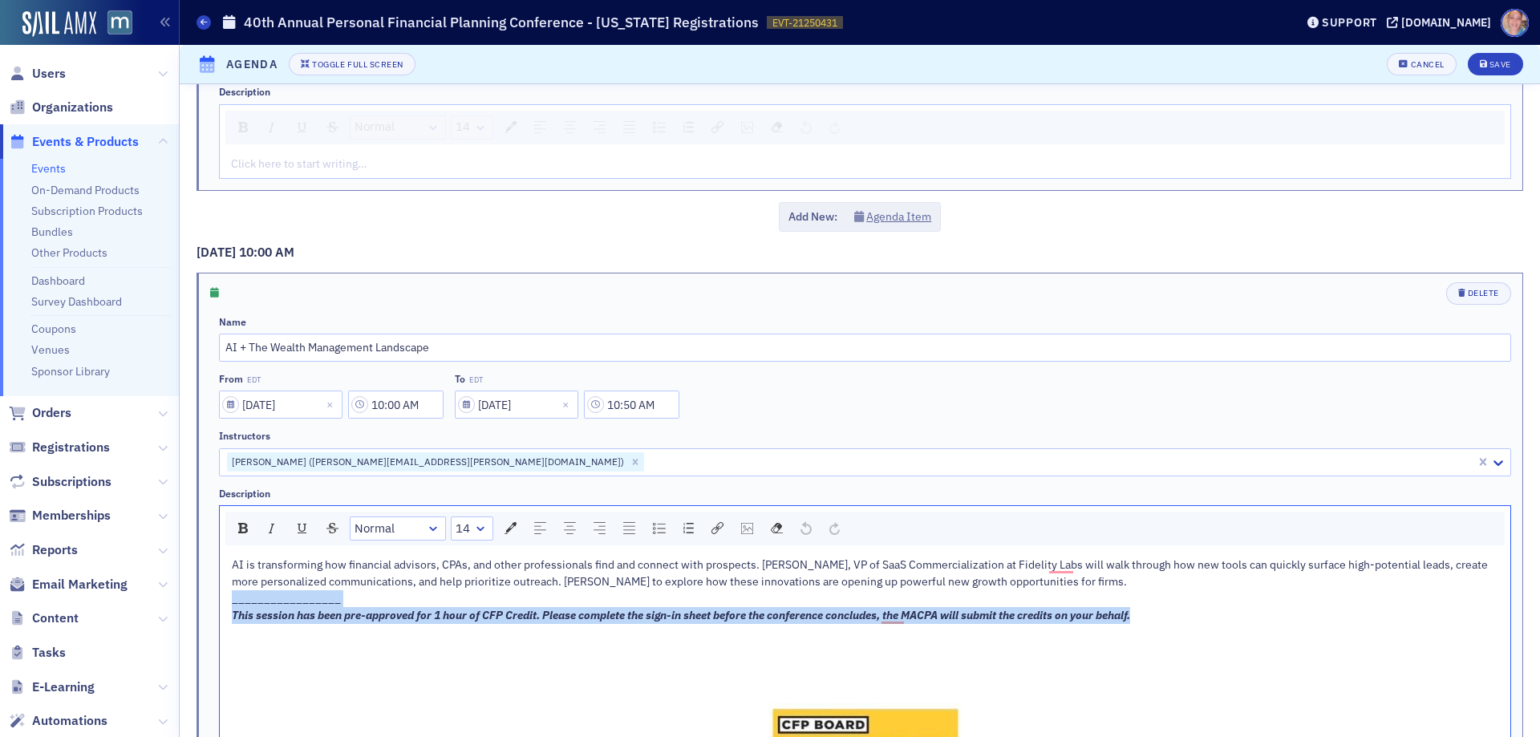
drag, startPoint x: 1157, startPoint y: 615, endPoint x: 213, endPoint y: 602, distance: 943.5
click at [213, 602] on div "Delete Name AI + The Wealth Management Landscape From EDT 10/28/2025 10:00 AM T…" at bounding box center [860, 553] width 1301 height 542
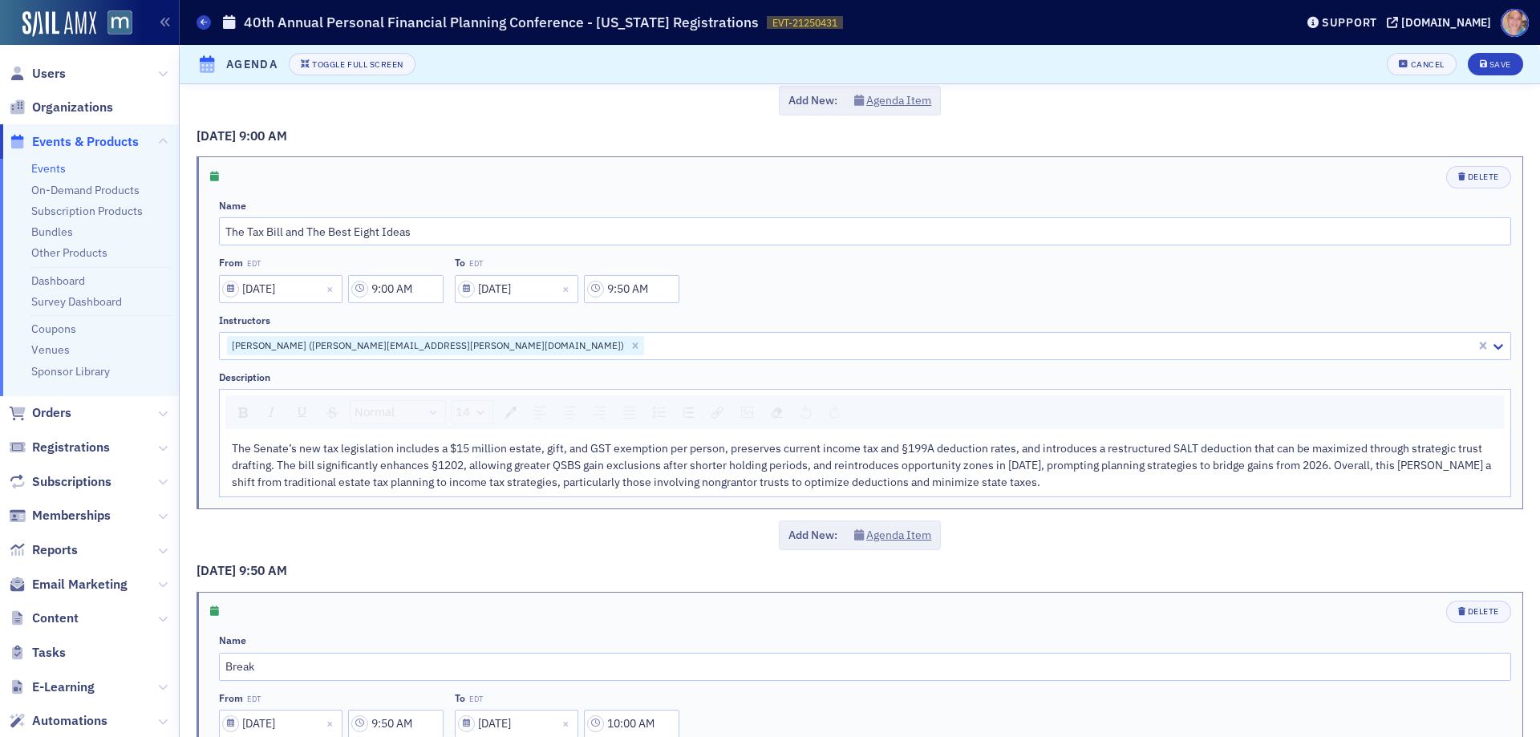
scroll to position [882, 0]
click at [1073, 481] on div "The Senate’s new tax legislation includes a $15 million estate, gift, and GST e…" at bounding box center [866, 467] width 1268 height 51
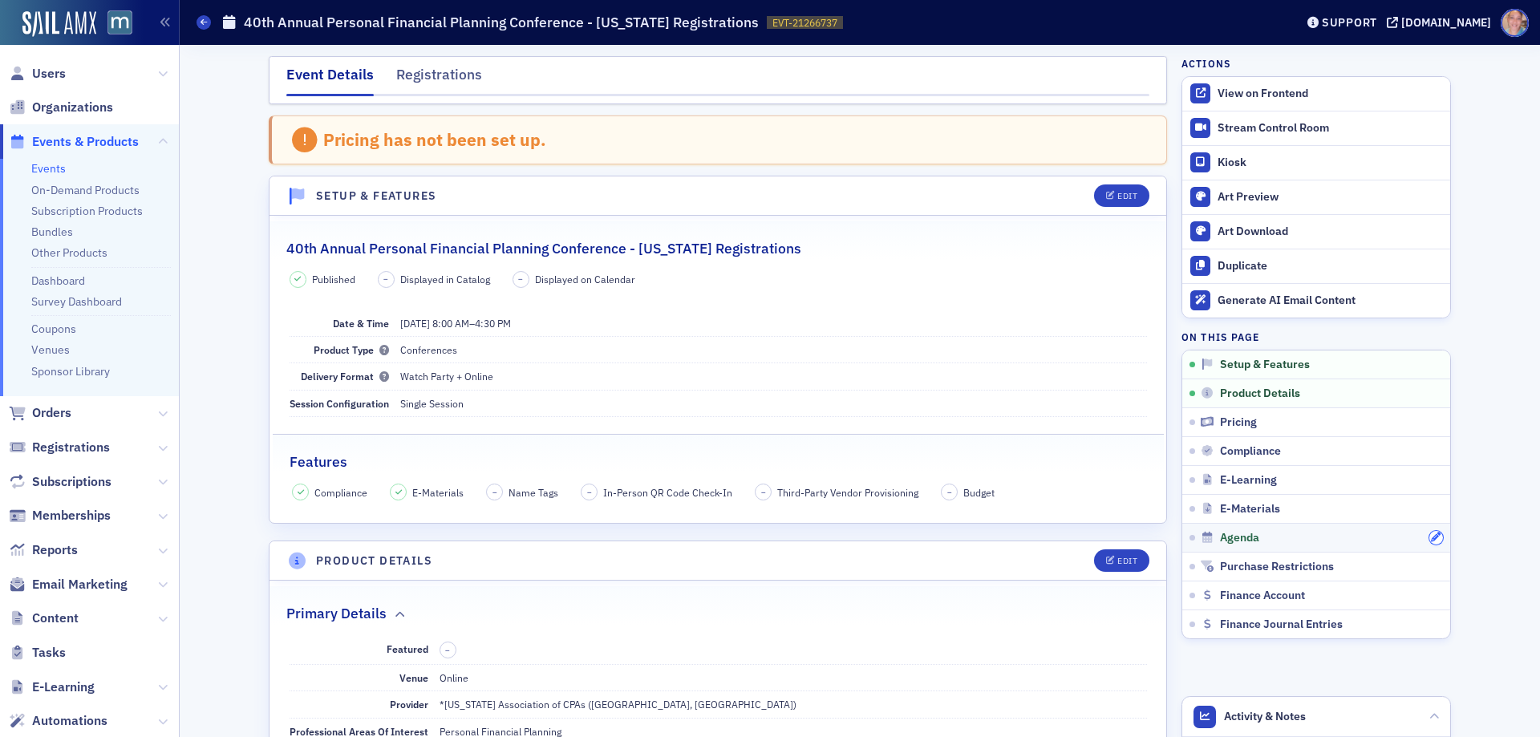
click at [1431, 537] on icon "button" at bounding box center [1436, 538] width 10 height 10
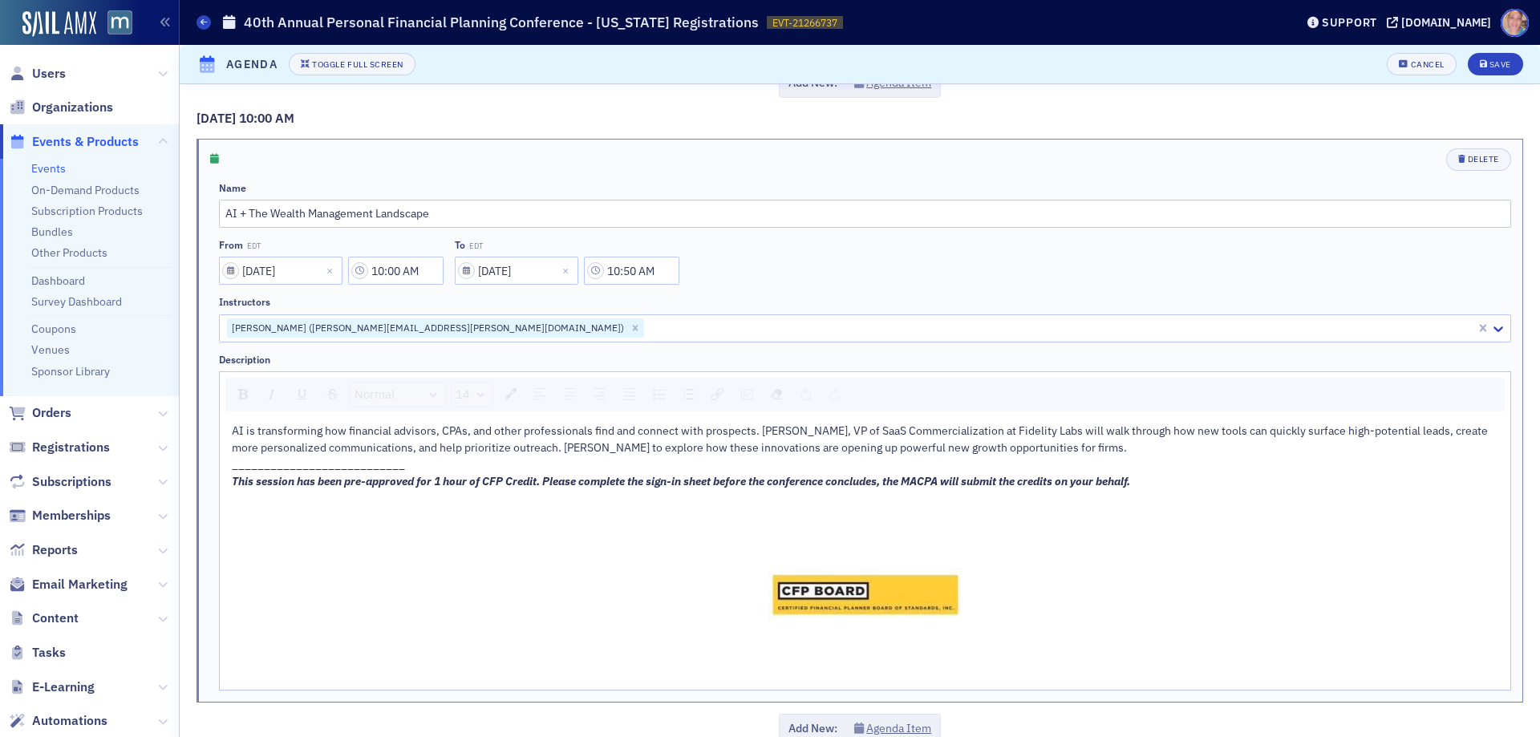
scroll to position [1845, 0]
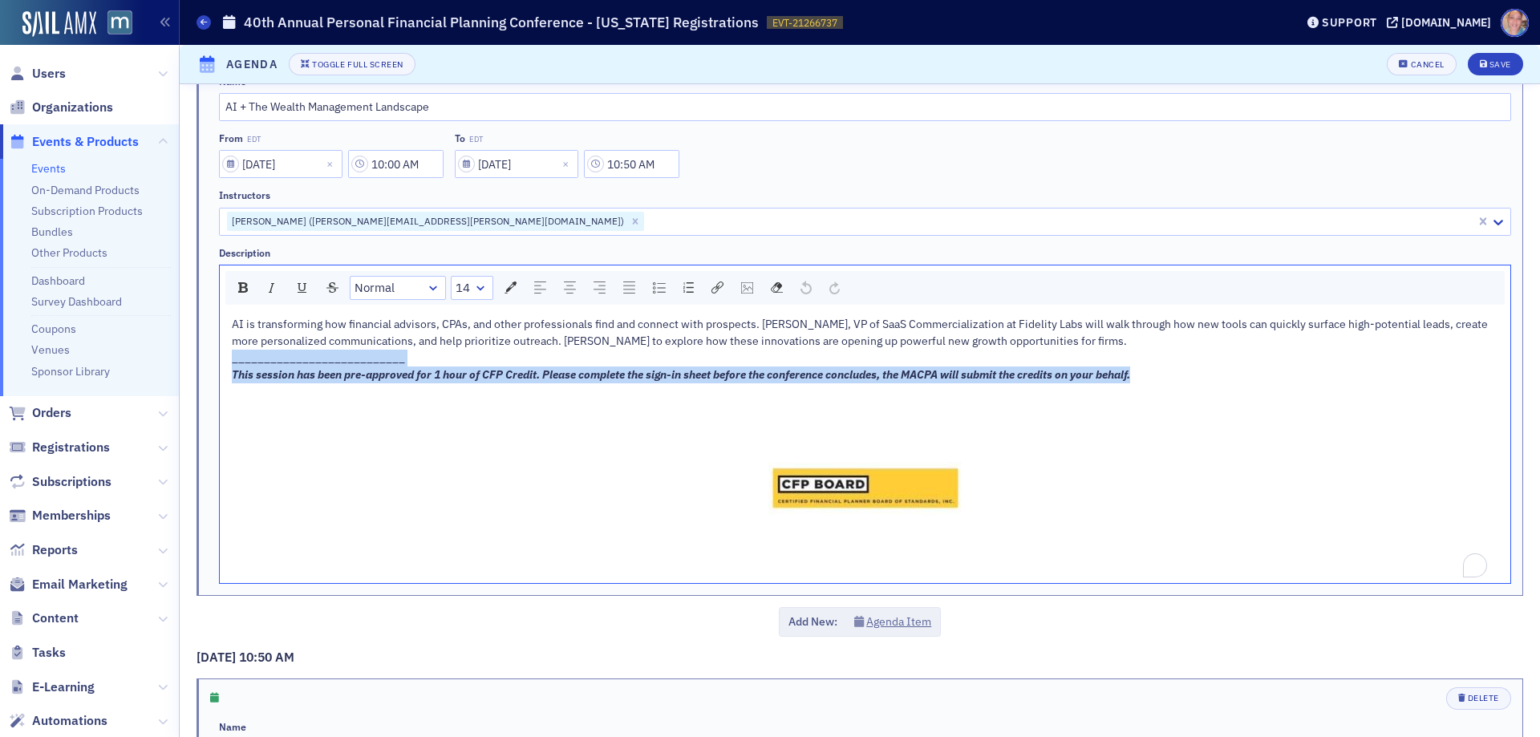
drag, startPoint x: 250, startPoint y: 387, endPoint x: 225, endPoint y: 355, distance: 40.0
click at [225, 355] on div "AI is transforming how financial advisors, CPAs, and other professionals find a…" at bounding box center [865, 446] width 1291 height 273
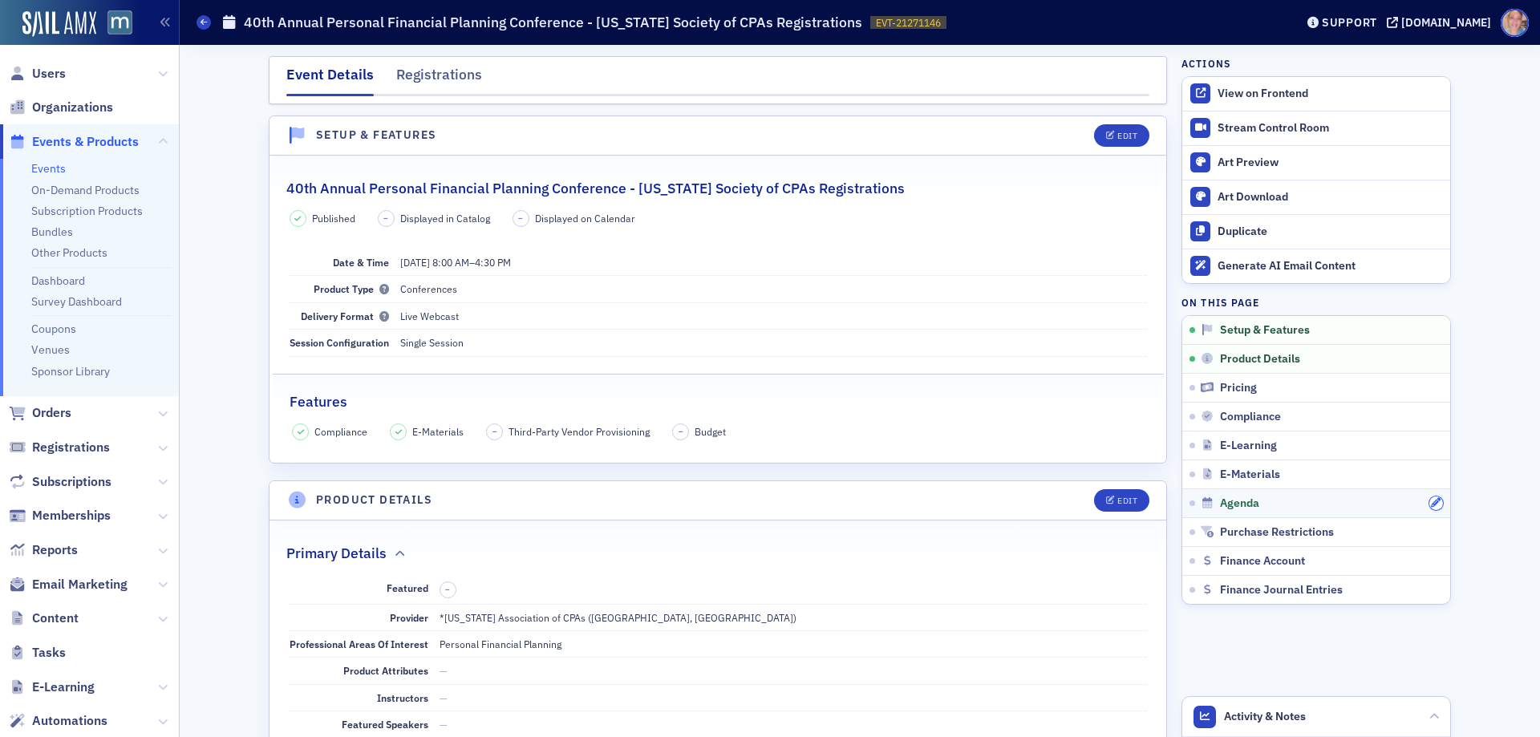
click at [1433, 505] on icon "button" at bounding box center [1436, 503] width 10 height 10
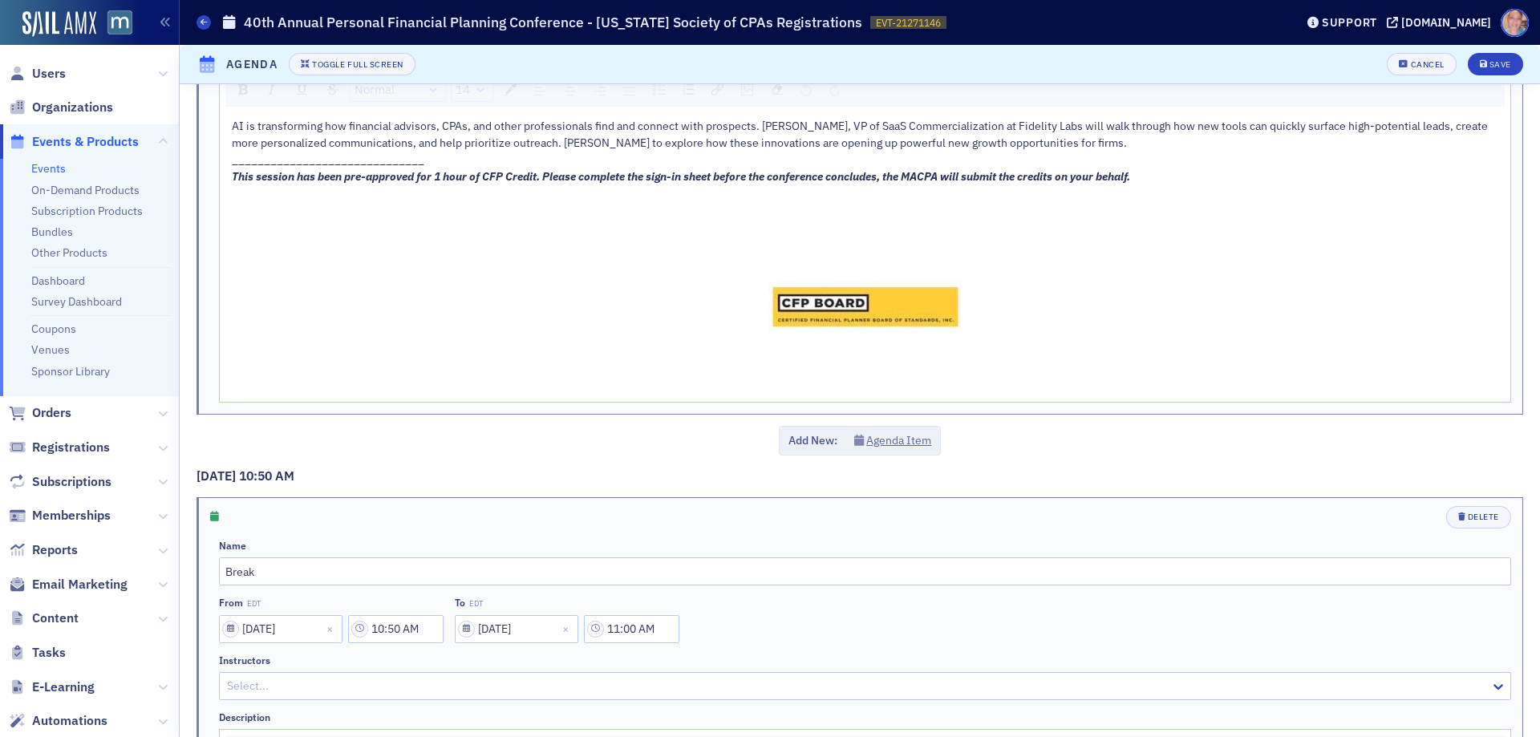
scroll to position [1845, 0]
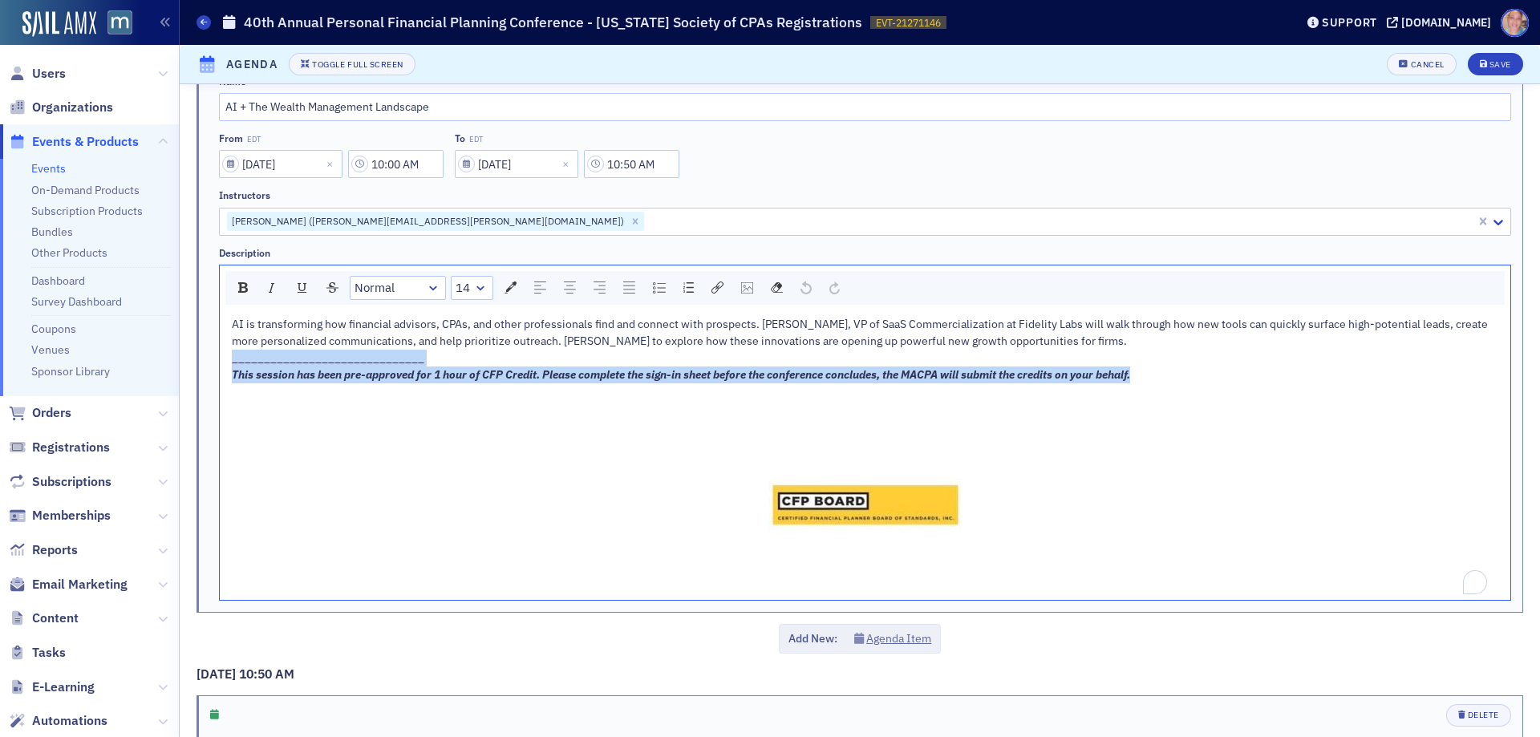
drag, startPoint x: 1162, startPoint y: 375, endPoint x: 219, endPoint y: 359, distance: 942.7
click at [220, 359] on div "AI is transforming how financial advisors, CPAs, and other professionals find a…" at bounding box center [865, 455] width 1291 height 290
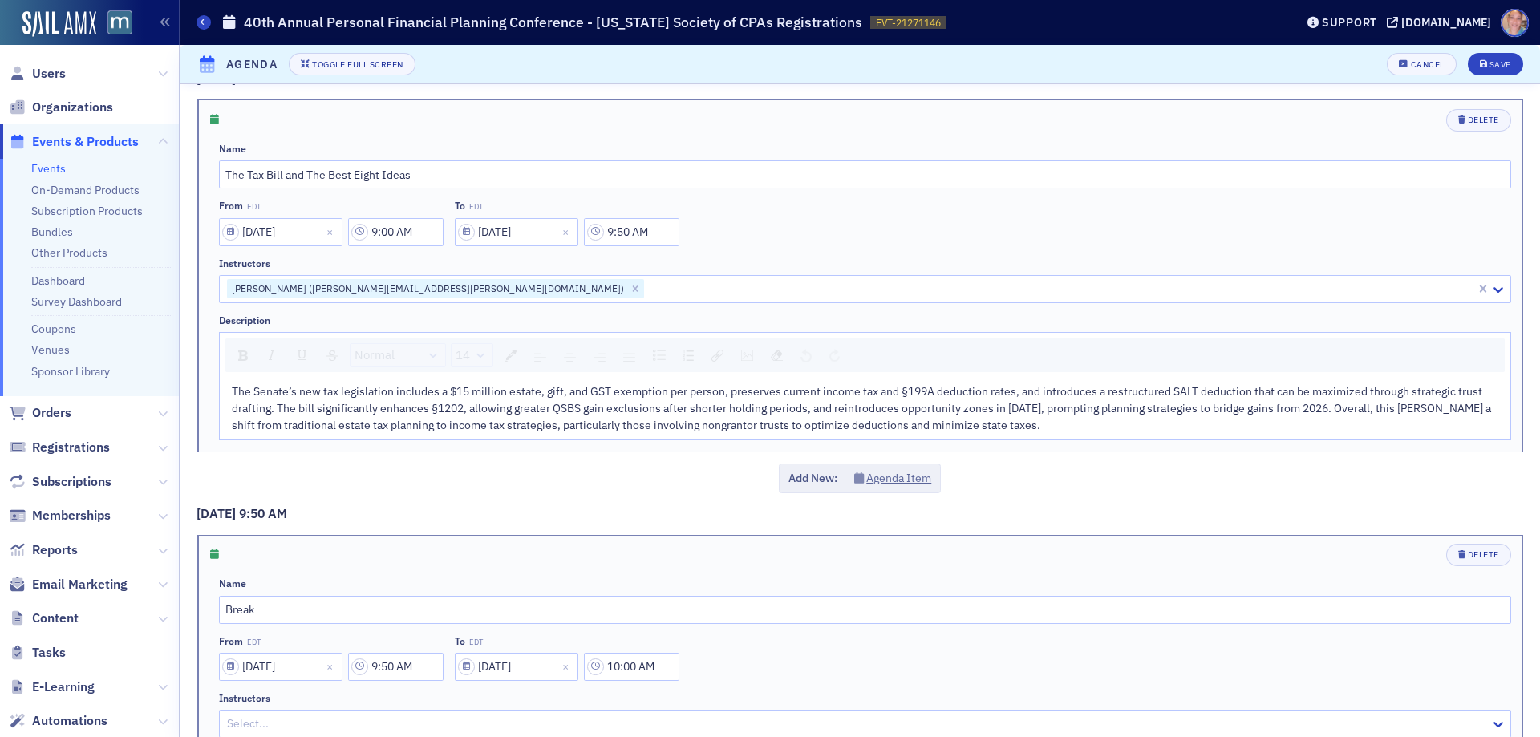
scroll to position [882, 0]
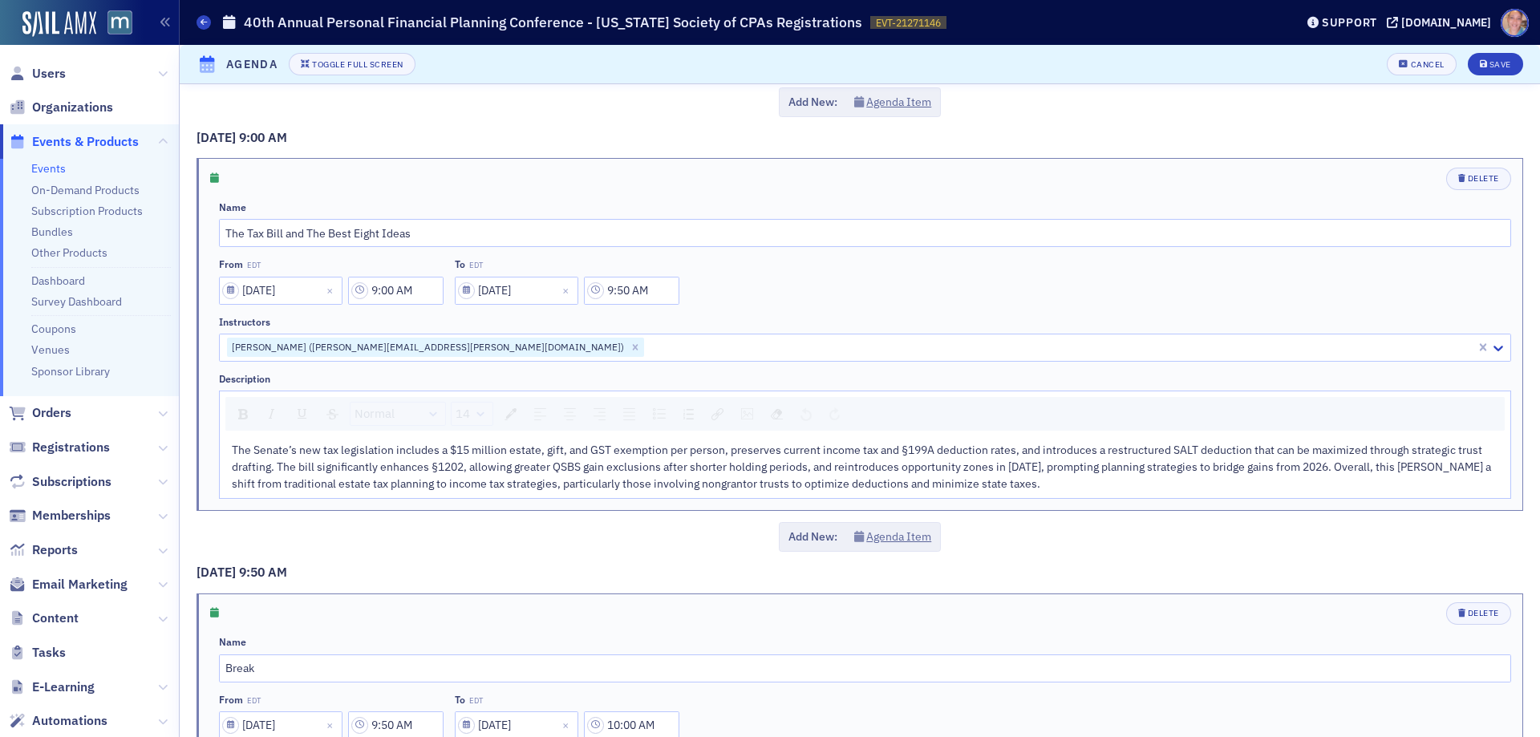
click at [1069, 485] on div "The Senate’s new tax legislation includes a $15 million estate, gift, and GST e…" at bounding box center [866, 467] width 1268 height 51
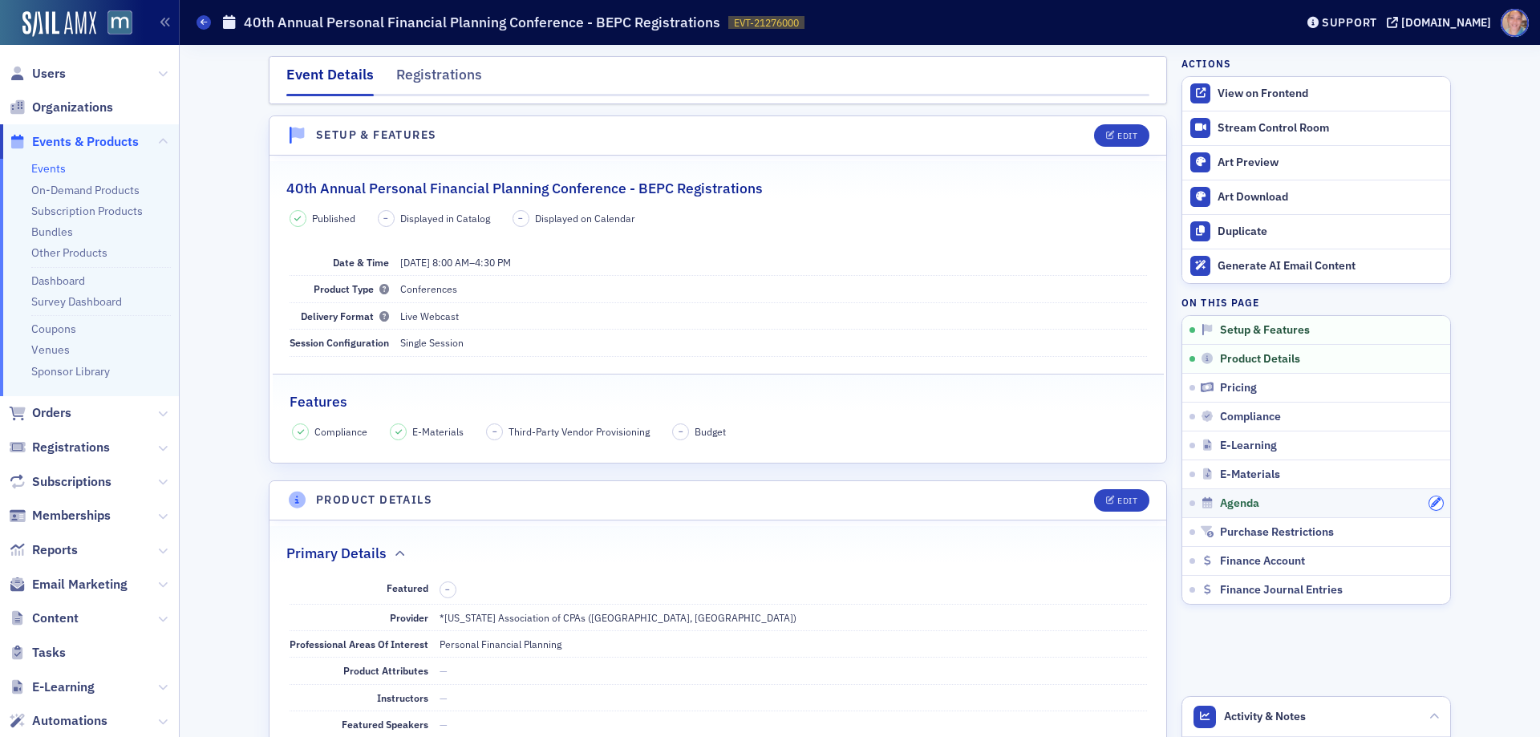
click at [1431, 505] on icon "button" at bounding box center [1436, 503] width 10 height 10
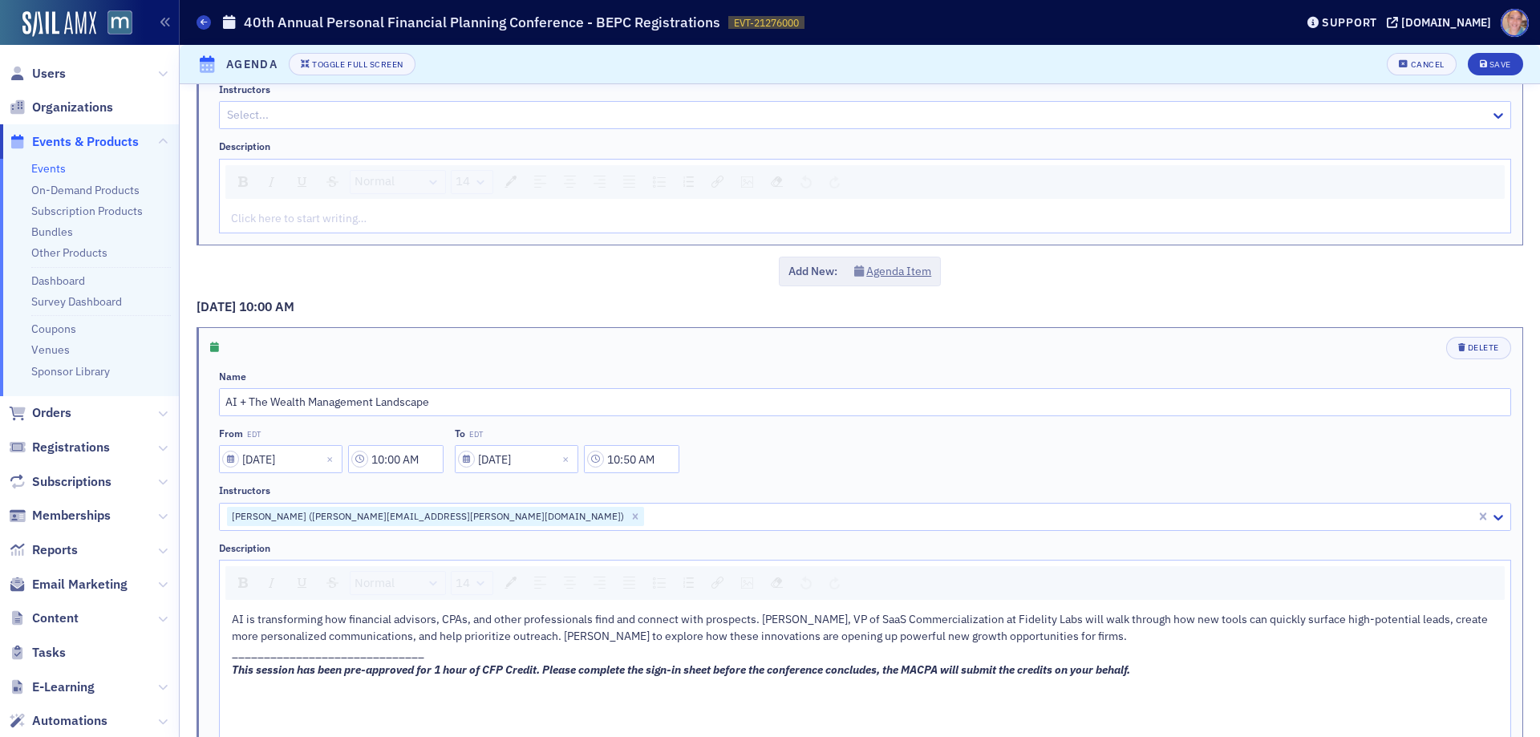
scroll to position [1685, 0]
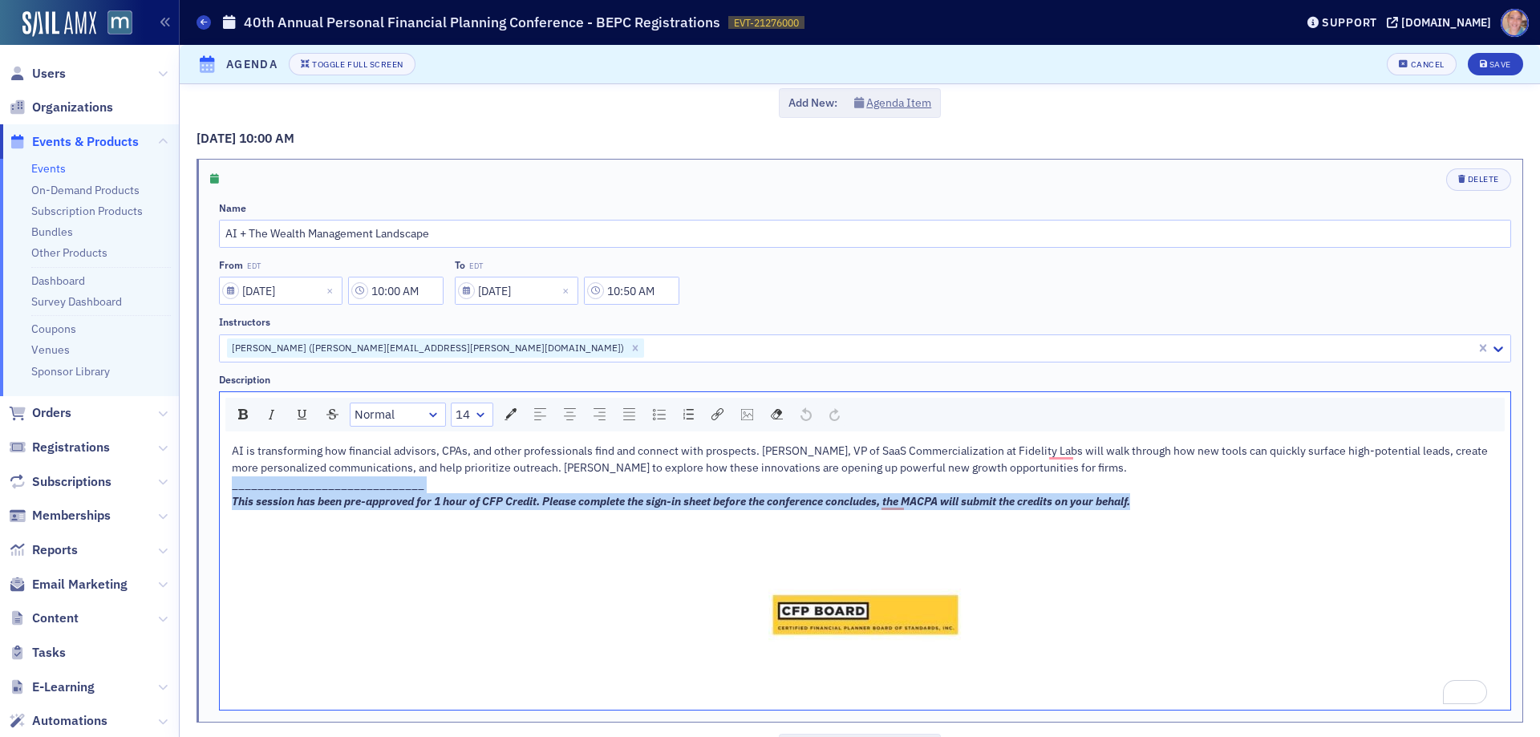
drag, startPoint x: 1178, startPoint y: 504, endPoint x: 178, endPoint y: 486, distance: 1000.5
click at [178, 486] on div "Users Organizations Events & Products Events On-Demand Products Subscription Pr…" at bounding box center [770, 368] width 1540 height 737
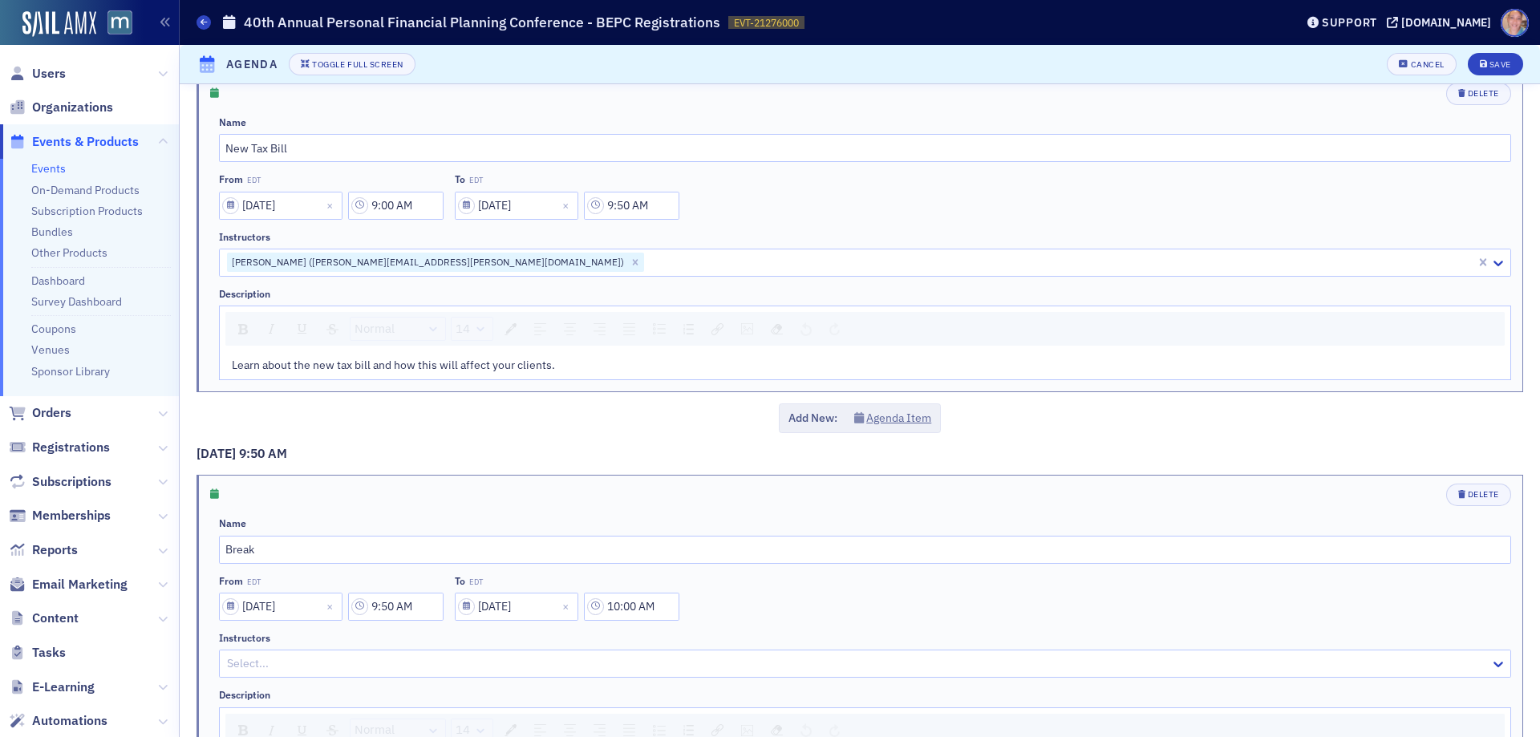
scroll to position [963, 0]
click at [375, 356] on div "Learn about the new tax bill and how this will affect your clients." at bounding box center [865, 370] width 1291 height 28
click at [378, 372] on span "Learn about the new tax bill and how this will affect your clients." at bounding box center [393, 370] width 323 height 14
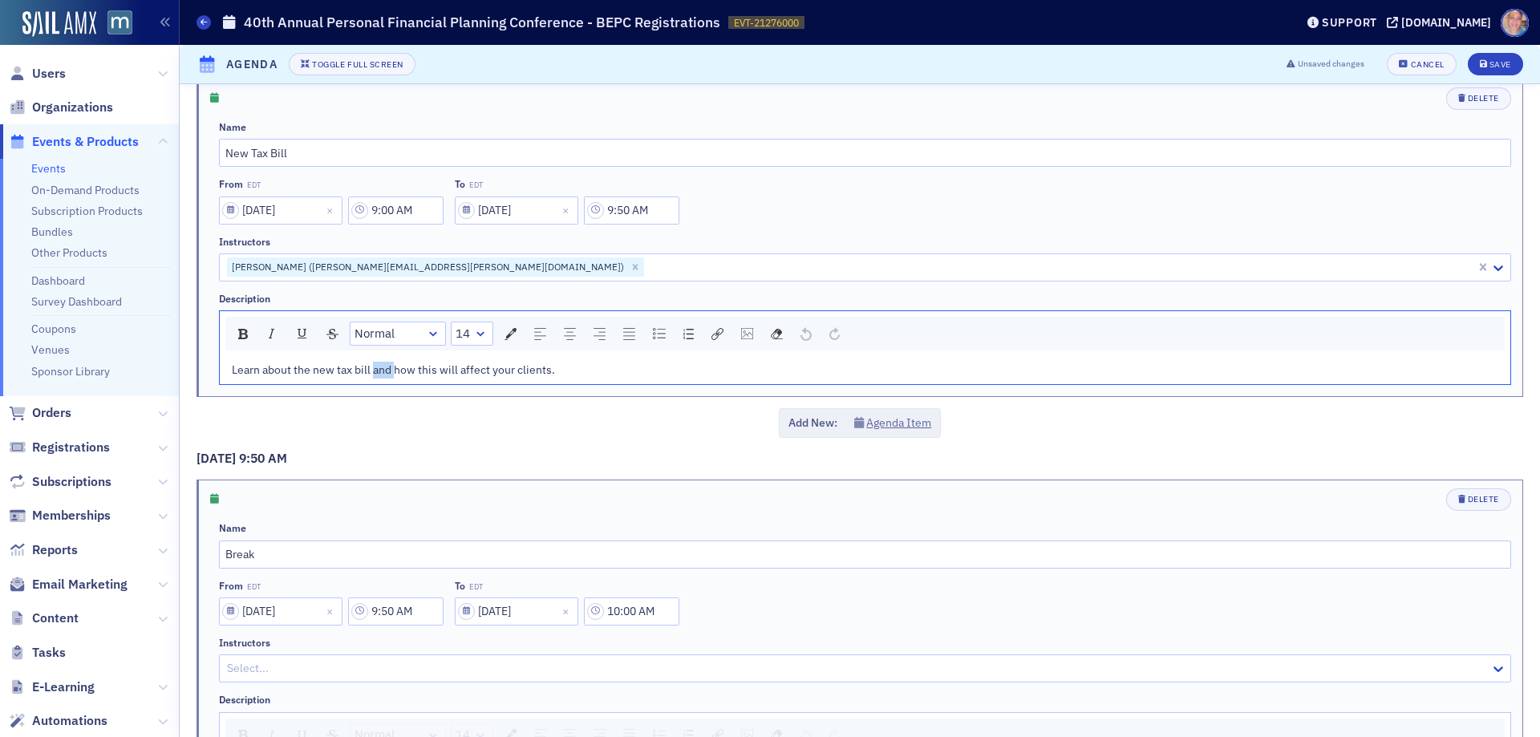
click at [377, 372] on span "Learn about the new tax bill and how this will affect your clients." at bounding box center [393, 370] width 323 height 14
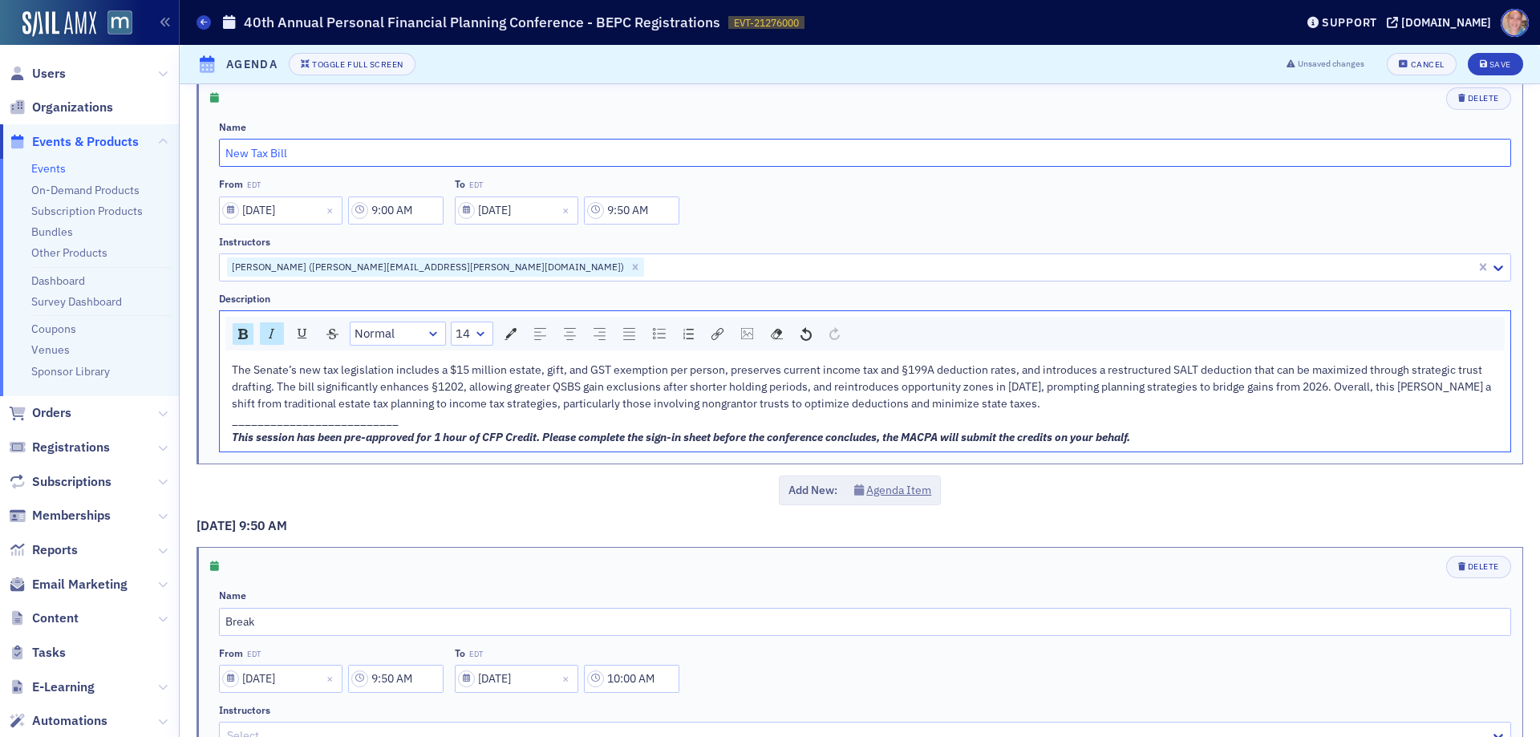
click at [274, 152] on input "New Tax Bill" at bounding box center [865, 153] width 1292 height 28
paste input "The Tax Bill and the Best Eight Ideas"
type input "The Tax Bill and the Best Eight Ideas"
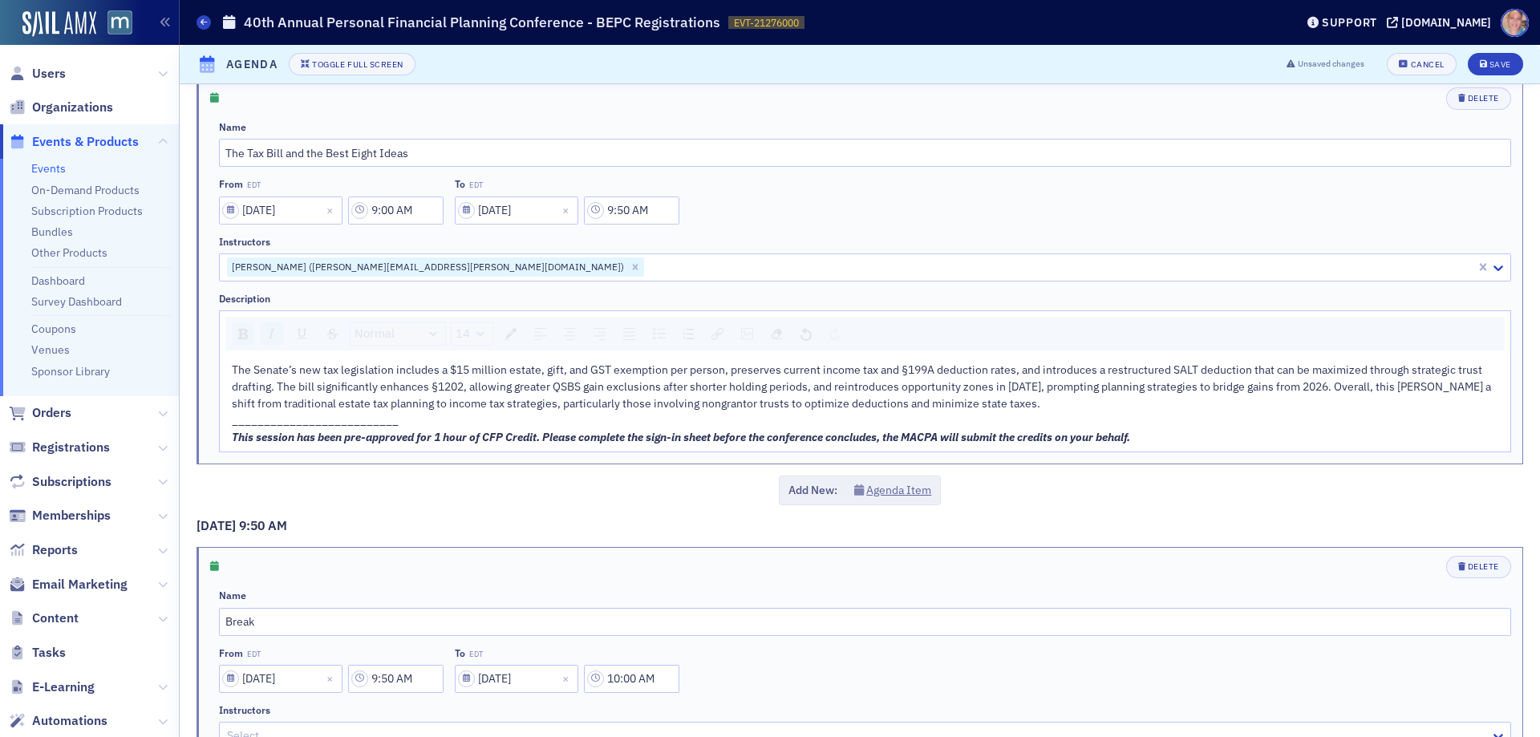
click at [1180, 444] on div "This session has been pre-approved for 1 hour of CFP Credit. Please complete th…" at bounding box center [866, 437] width 1268 height 17
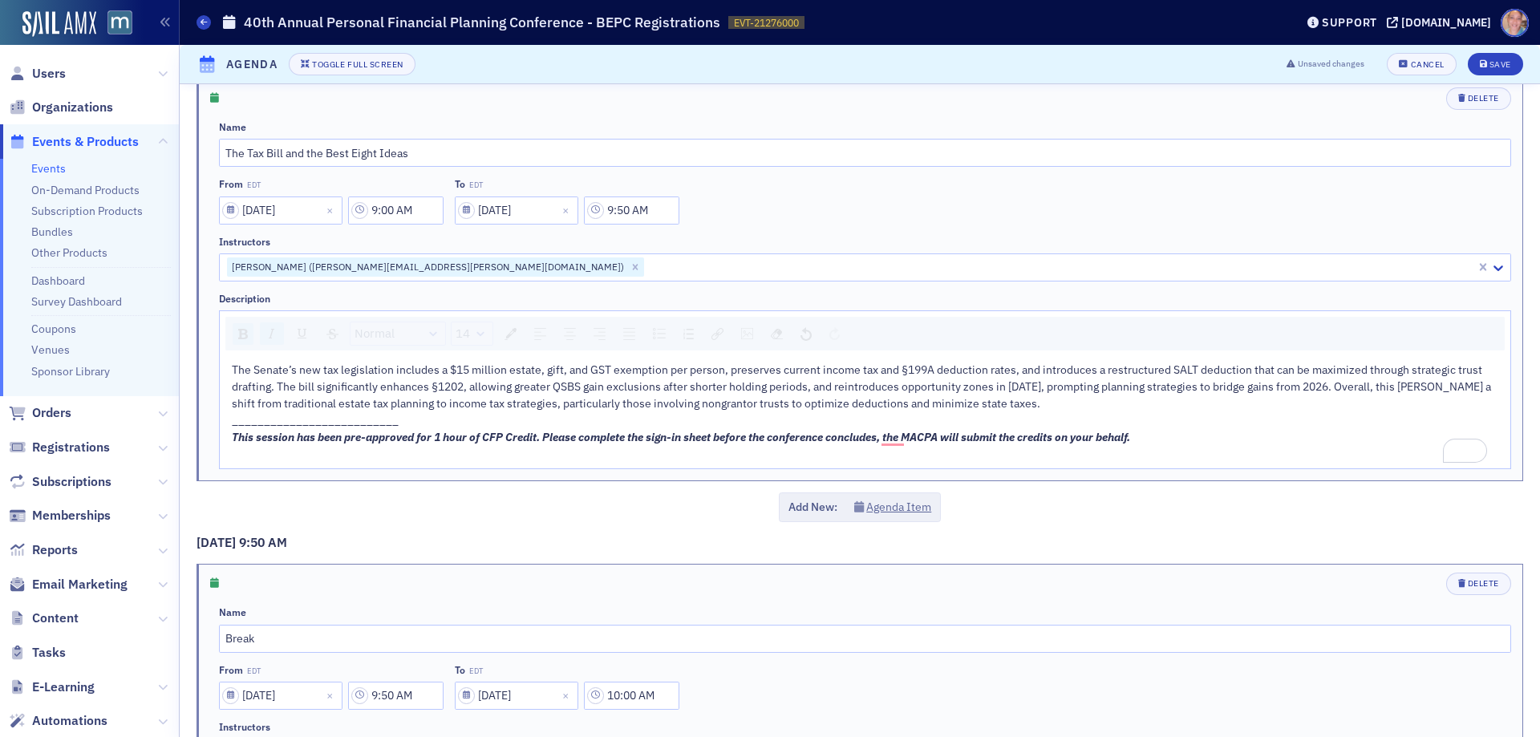
drag, startPoint x: 240, startPoint y: 460, endPoint x: 263, endPoint y: 448, distance: 26.2
click at [240, 460] on div "To enrich screen reader interactions, please activate Accessibility in Grammarl…" at bounding box center [866, 454] width 1268 height 17
click at [742, 329] on img "rdw-image-control" at bounding box center [747, 333] width 12 height 11
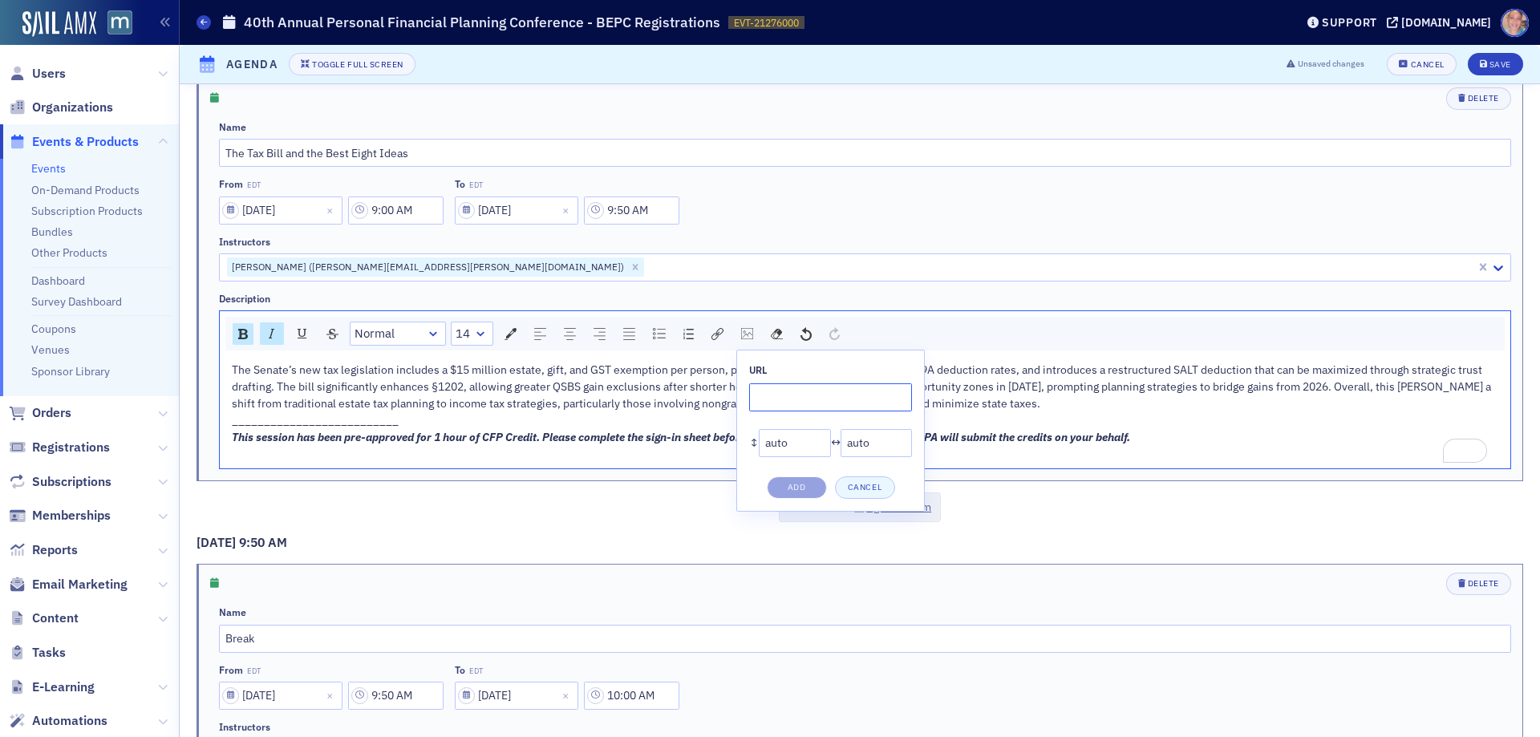
click at [789, 406] on input "rdw-image-control" at bounding box center [830, 397] width 163 height 28
paste input "[URL][DOMAIN_NAME]"
type input "[URL][DOMAIN_NAME]"
click at [790, 488] on button "Add" at bounding box center [797, 488] width 60 height 22
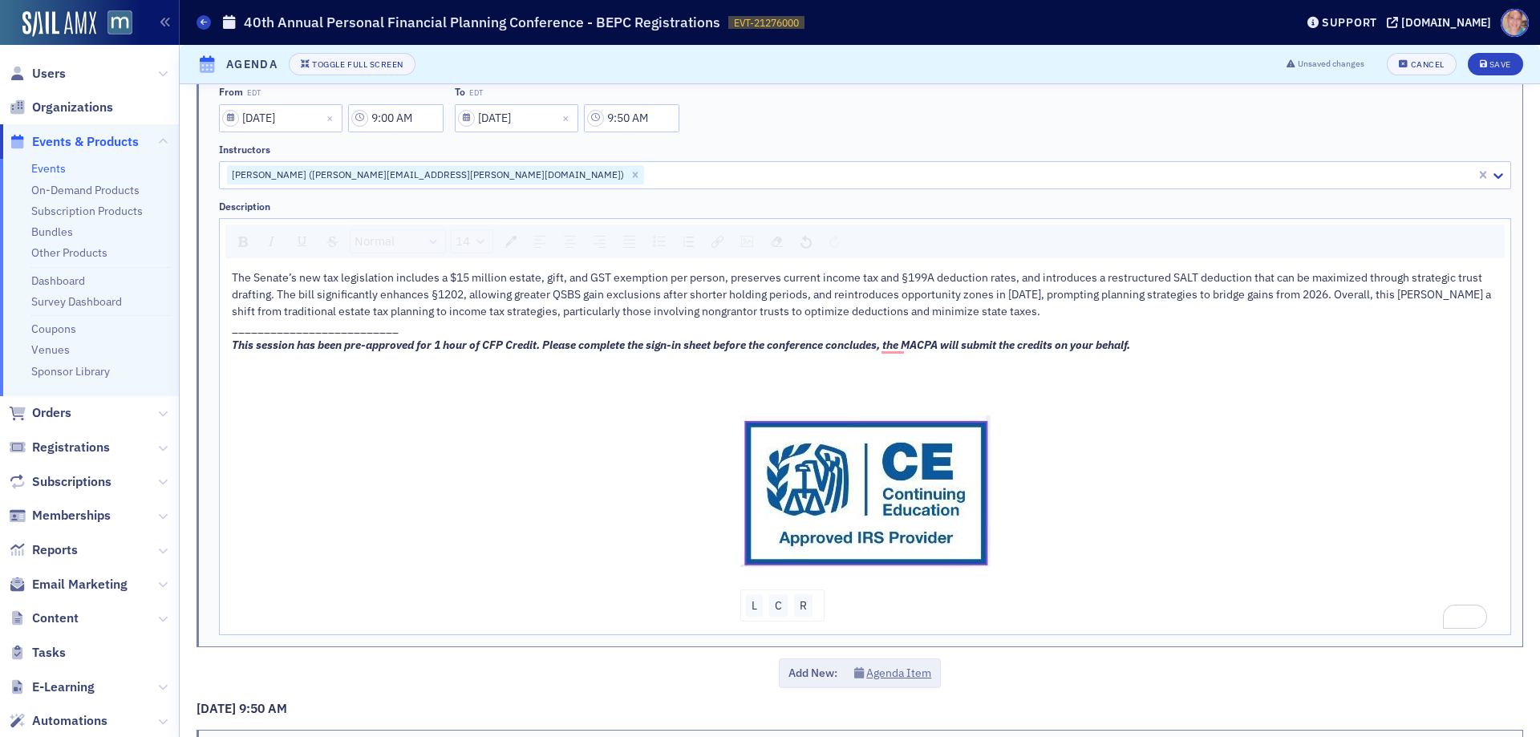
scroll to position [1123, 0]
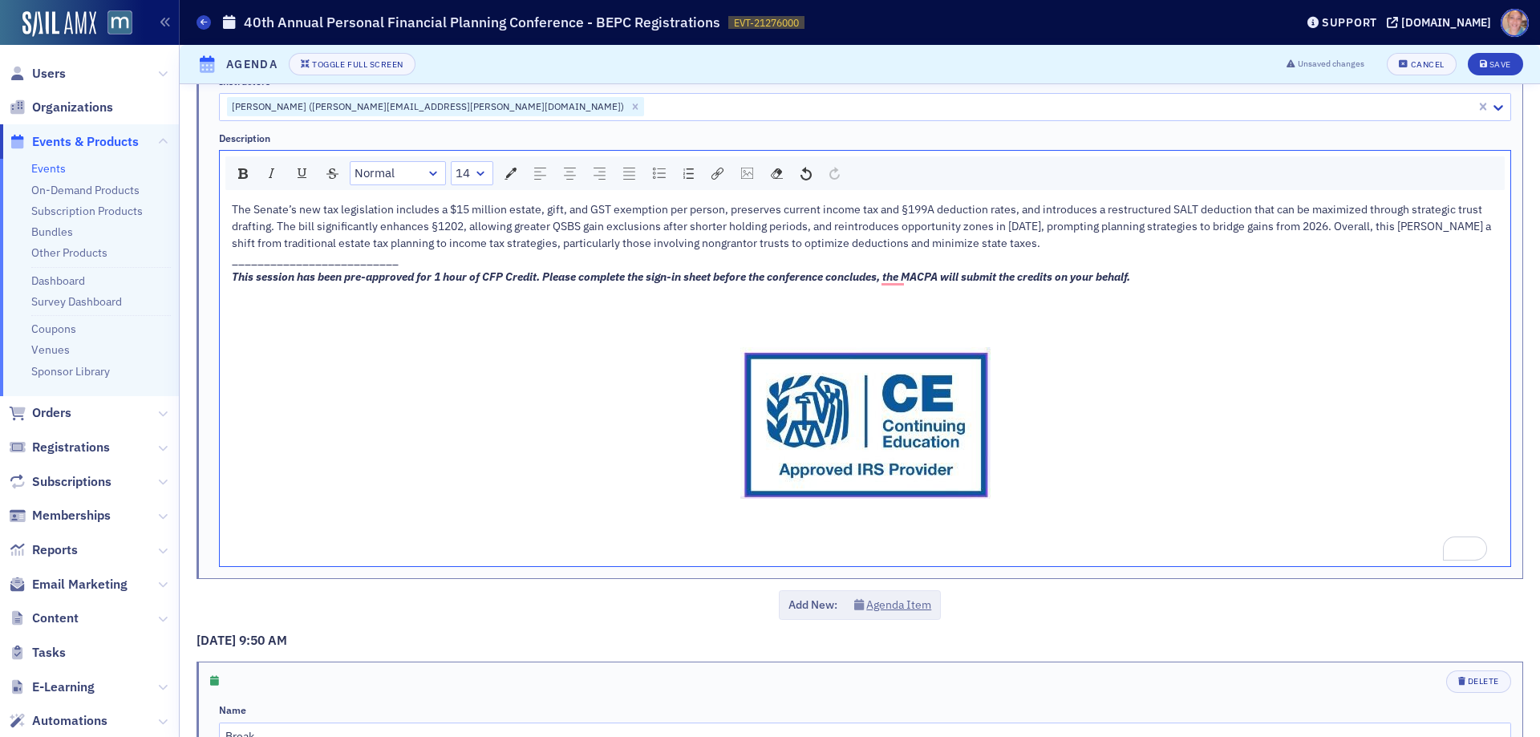
click at [742, 538] on div "The Senate’s new tax legislation includes a $15 million estate, gift, and GST e…" at bounding box center [866, 380] width 1268 height 359
click at [747, 540] on div "L" at bounding box center [754, 537] width 17 height 22
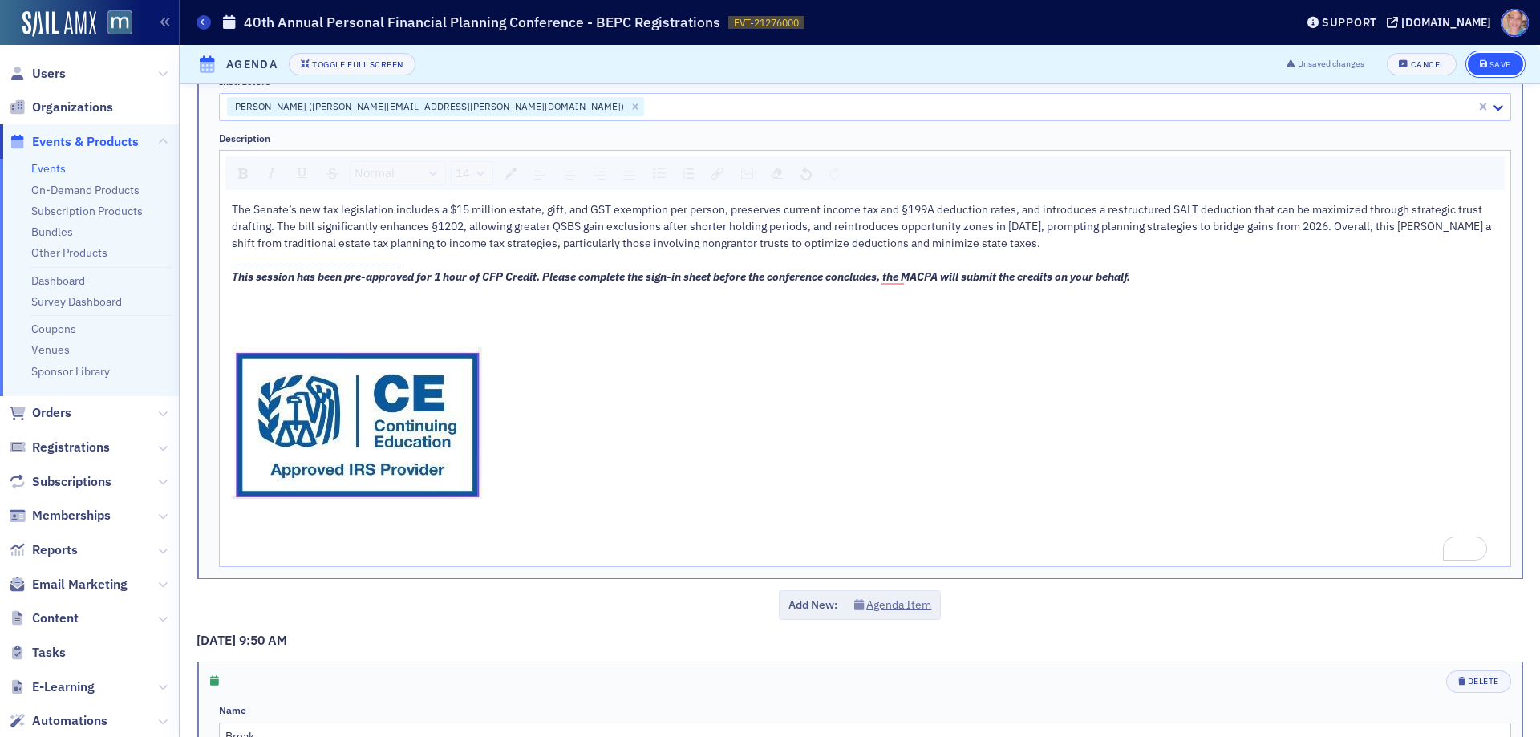
click at [1490, 62] on div "Save" at bounding box center [1501, 64] width 22 height 9
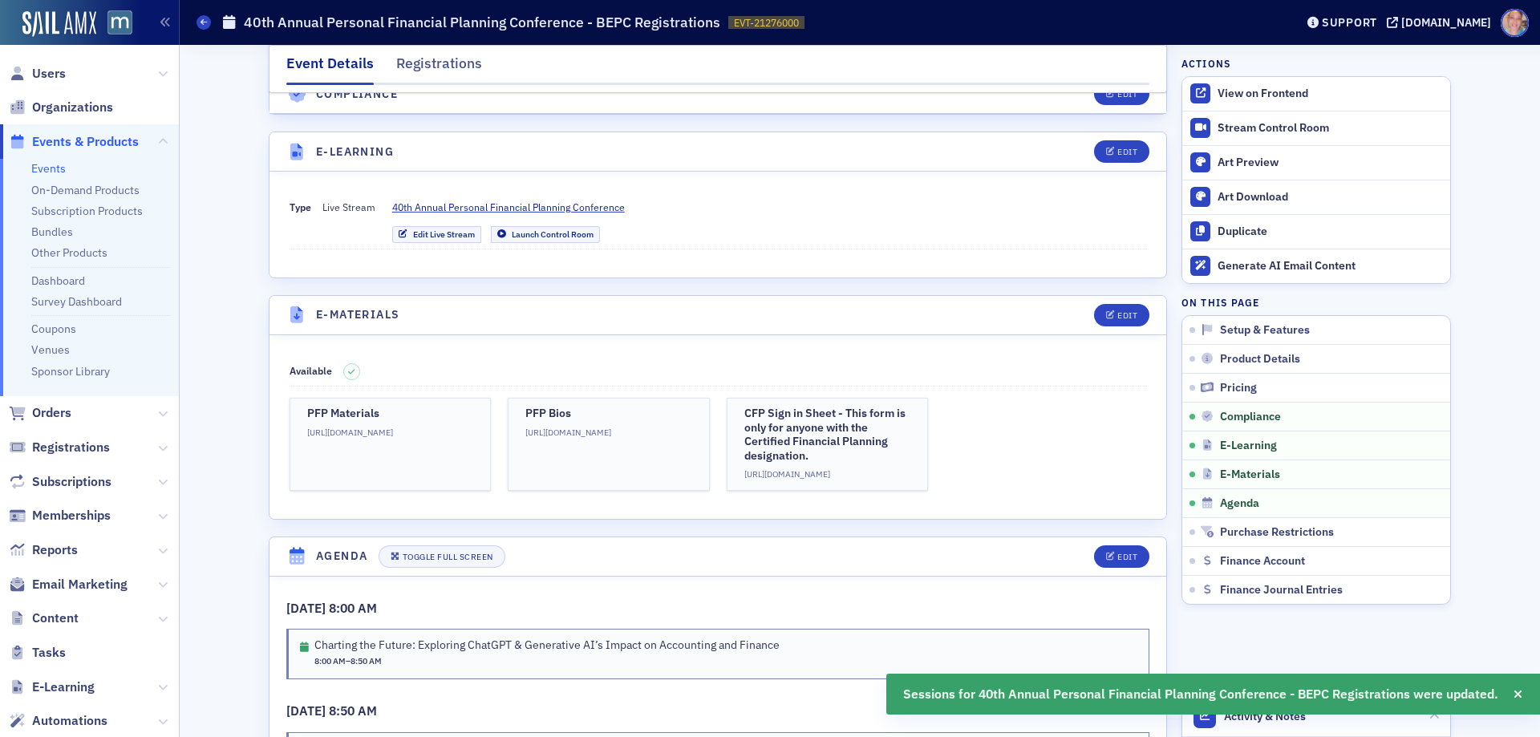
scroll to position [2039, 0]
